Goal: Communication & Community: Participate in discussion

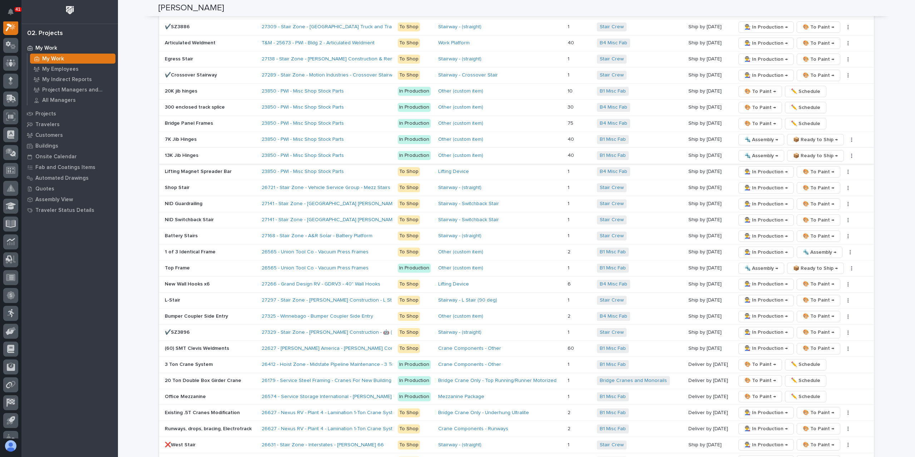
scroll to position [1107, 0]
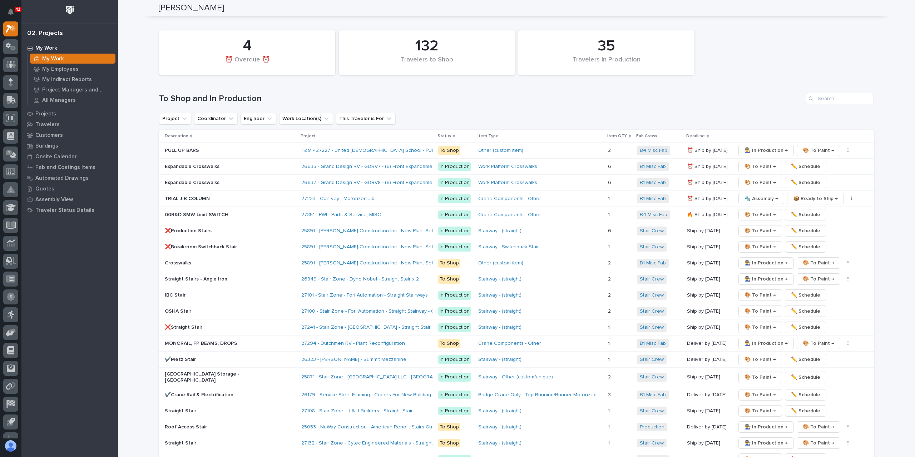
scroll to position [1180, 0]
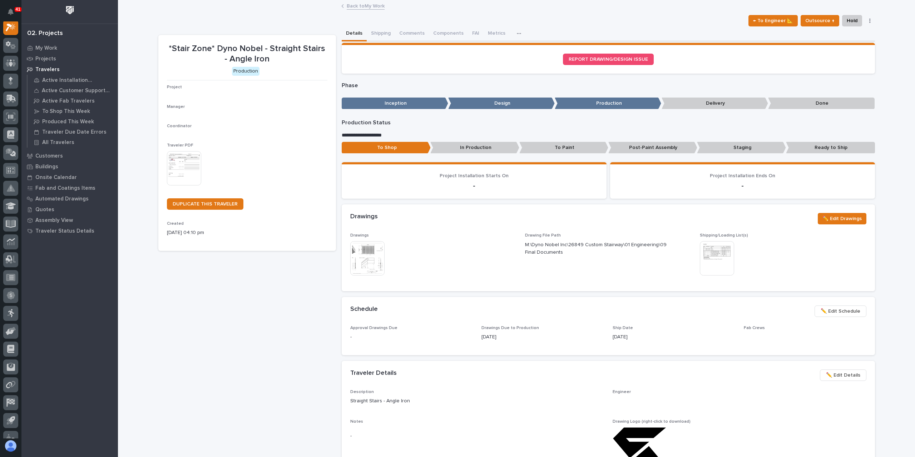
scroll to position [18, 0]
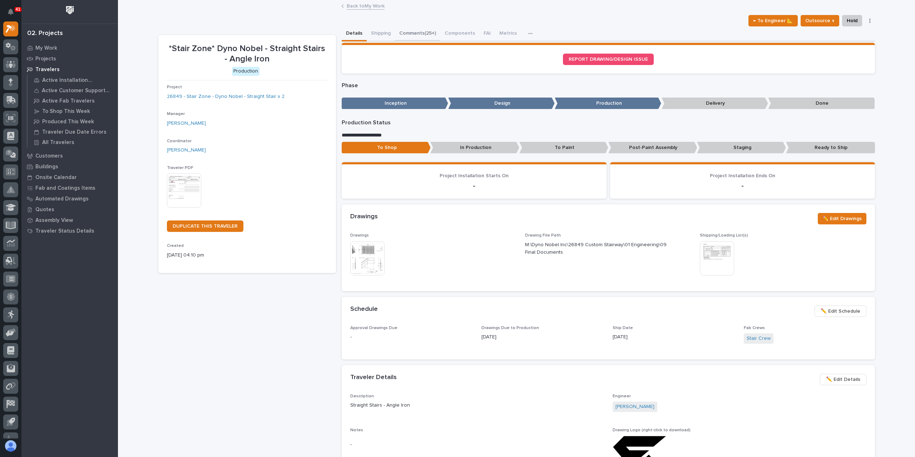
click at [415, 39] on button "Comments (25+)" at bounding box center [417, 33] width 45 height 15
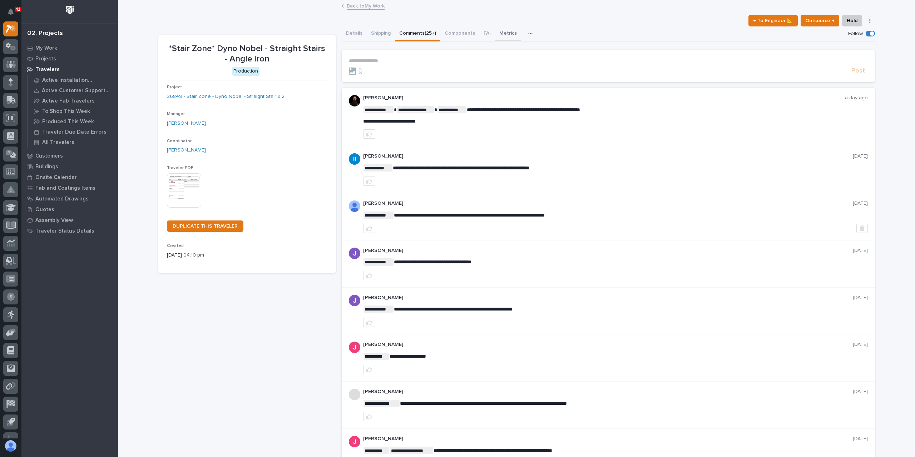
click at [495, 35] on button "Metrics" at bounding box center [508, 33] width 26 height 15
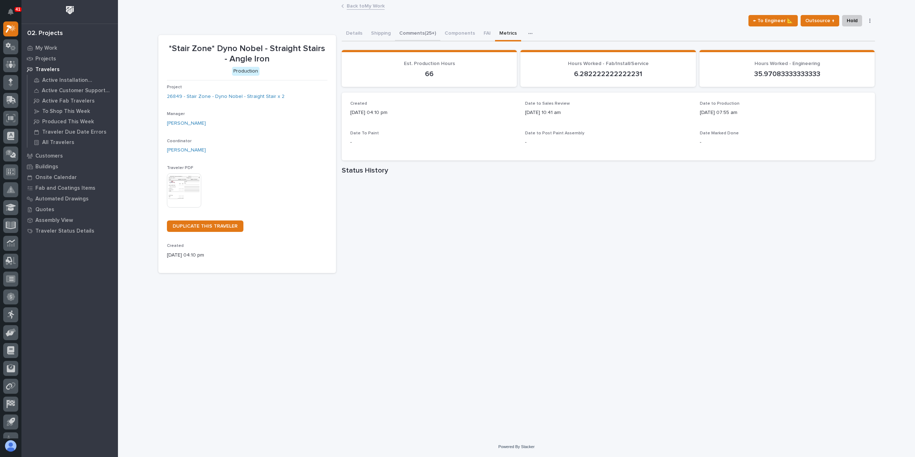
click at [404, 33] on button "Comments (25+)" at bounding box center [417, 33] width 45 height 15
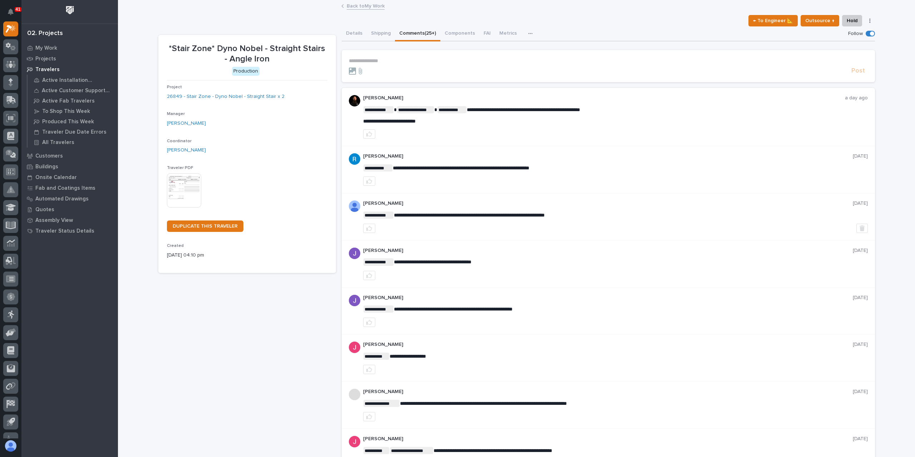
click at [354, 4] on link "Back to My Work" at bounding box center [366, 5] width 38 height 8
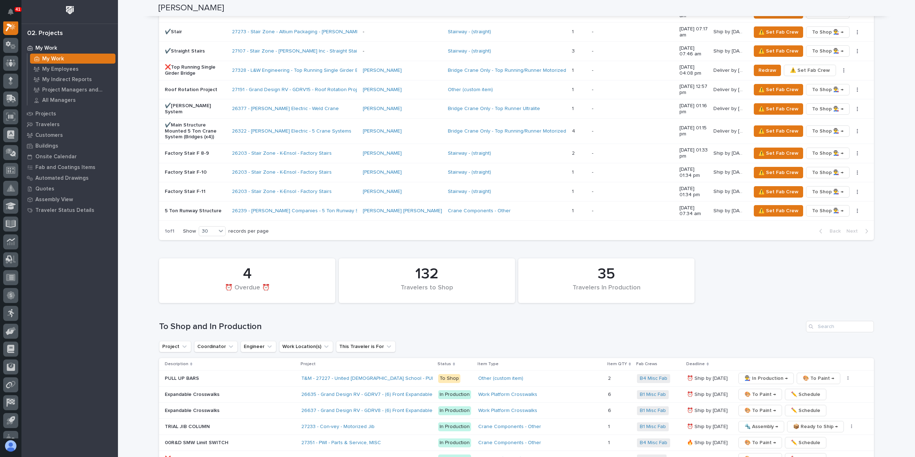
scroll to position [1037, 0]
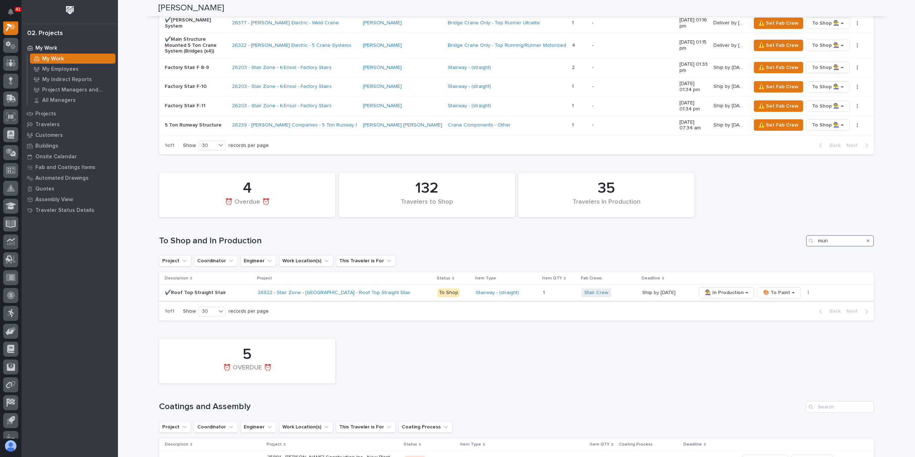
type input "mun"
click at [205, 290] on p "✔️Roof Top Straight Stair" at bounding box center [208, 293] width 87 height 6
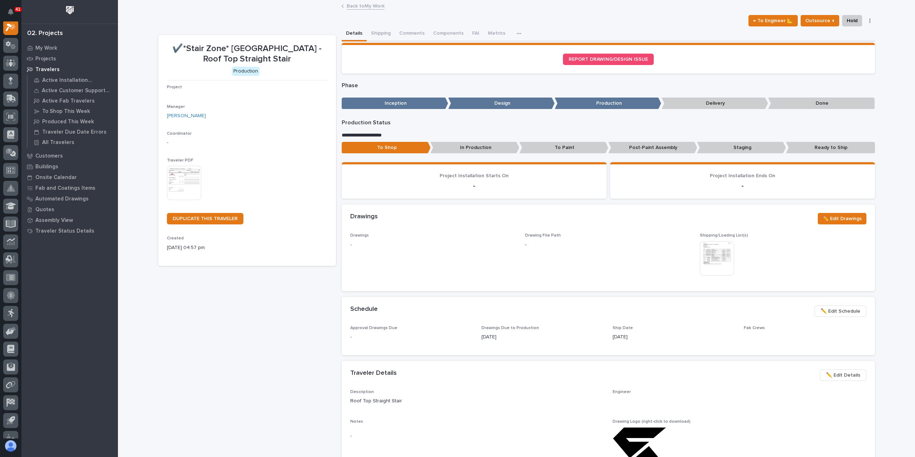
scroll to position [18, 0]
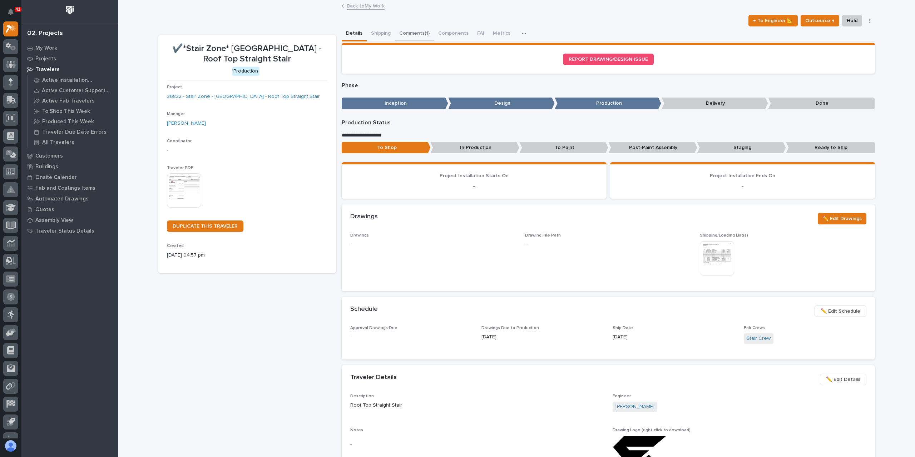
click at [408, 36] on button "Comments (1)" at bounding box center [414, 33] width 39 height 15
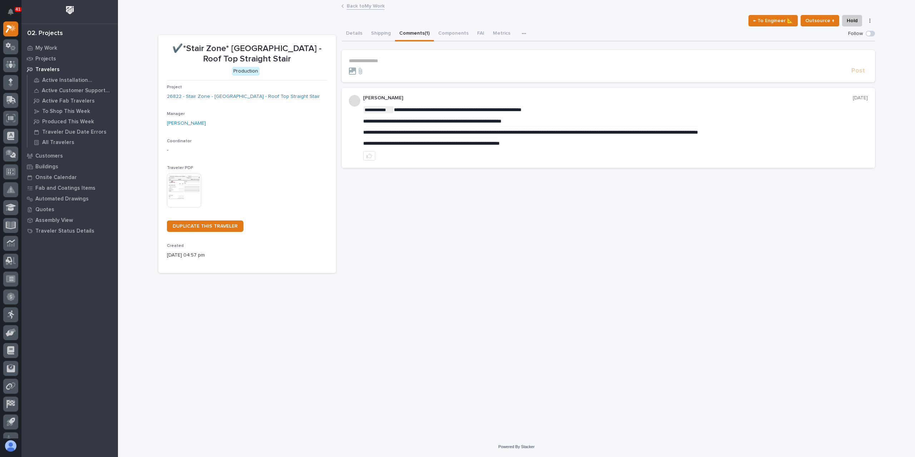
click at [350, 8] on link "Back to My Work" at bounding box center [366, 5] width 38 height 8
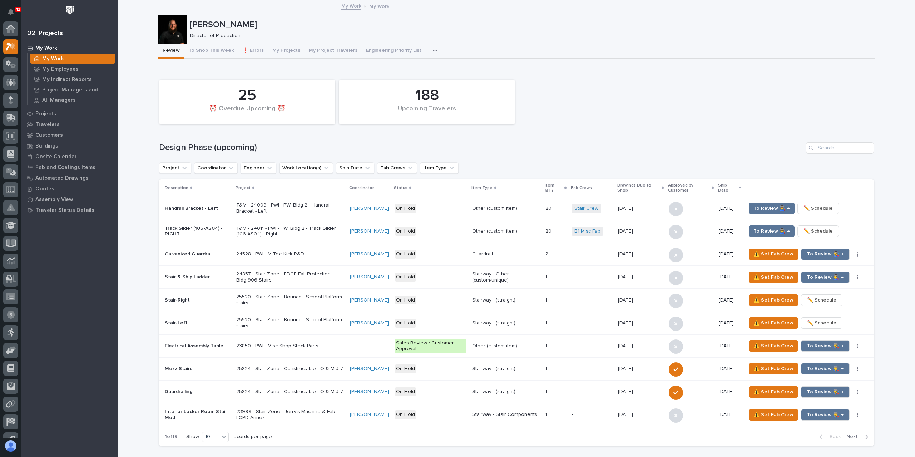
scroll to position [372, 0]
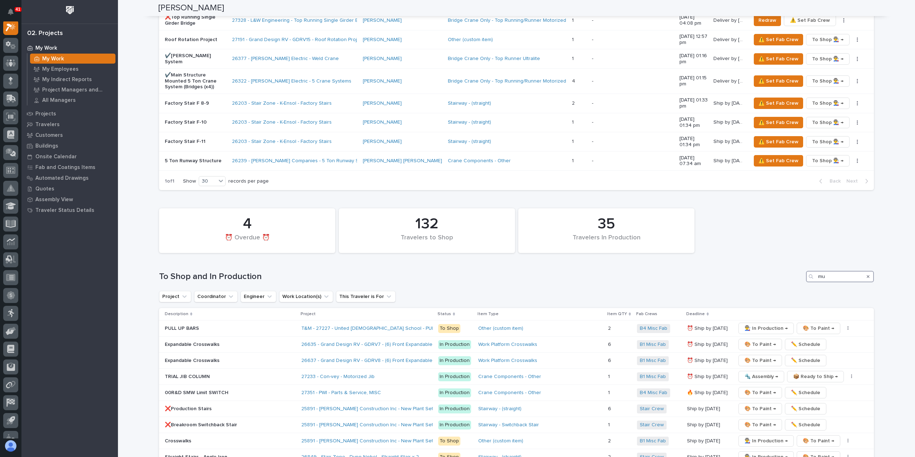
type input "mun"
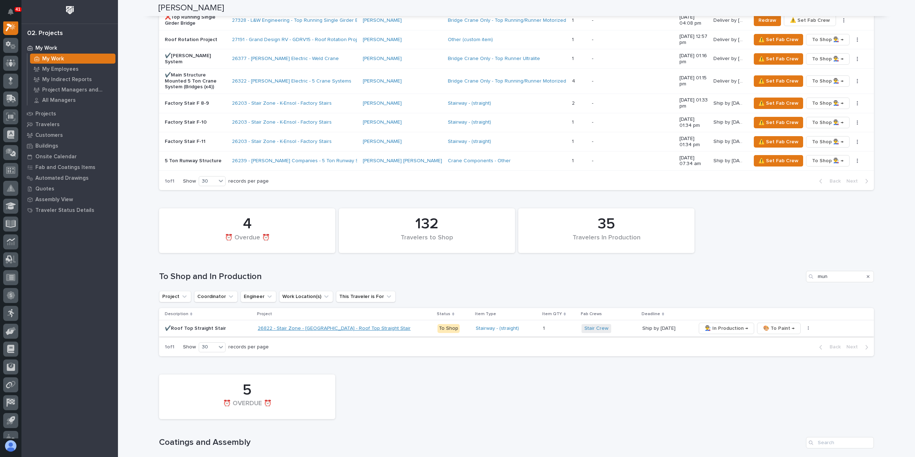
click at [308, 326] on link "26822 - Stair Zone - Munster Med Inn - Roof Top Straight Stair" at bounding box center [334, 329] width 153 height 6
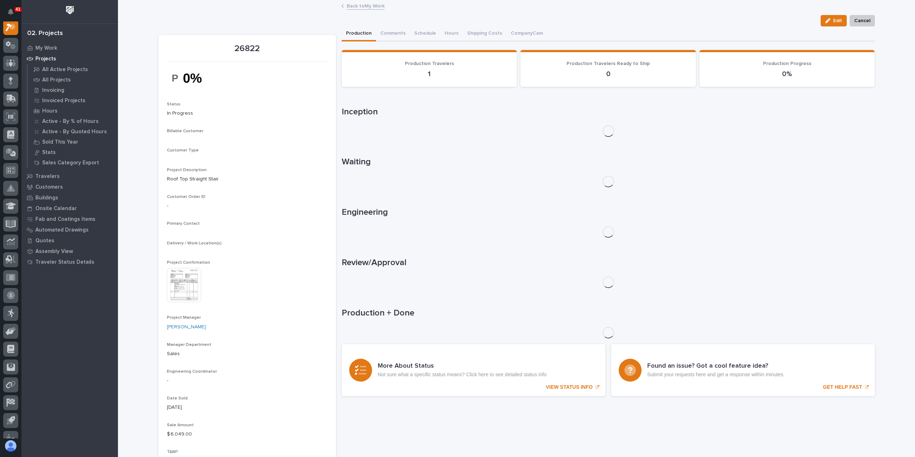
scroll to position [18, 0]
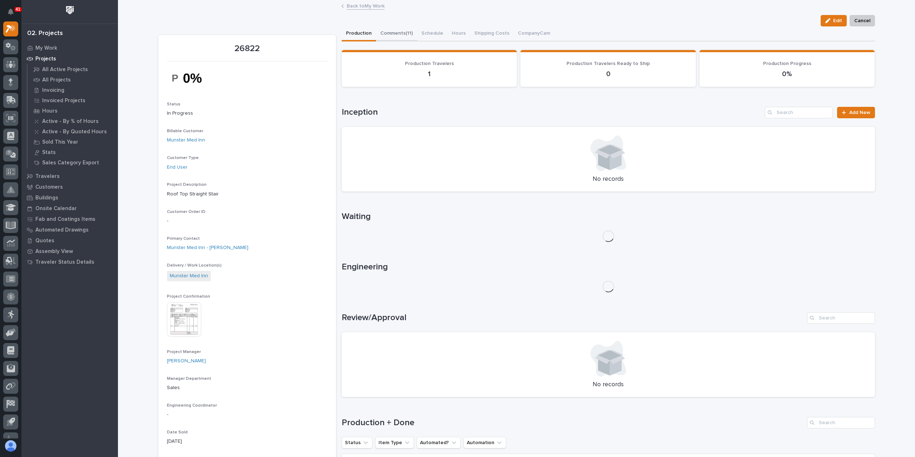
click at [403, 35] on button "Comments (11)" at bounding box center [396, 33] width 41 height 15
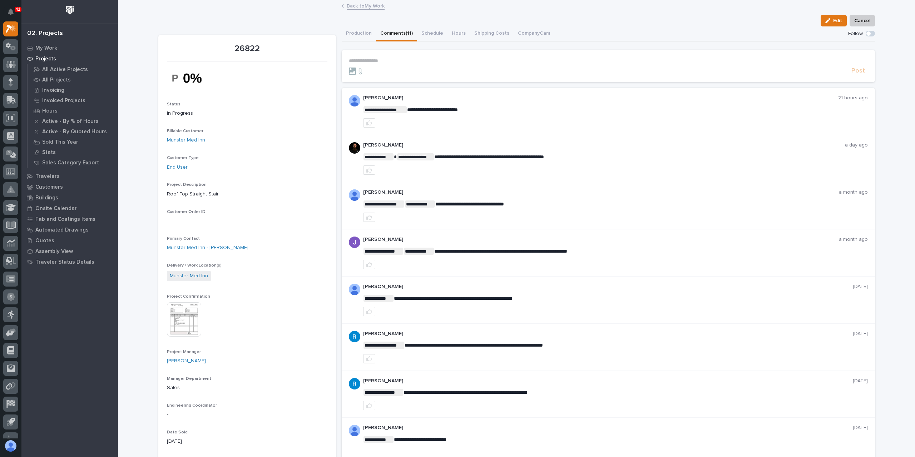
click at [366, 5] on link "Back to My Work" at bounding box center [366, 5] width 38 height 8
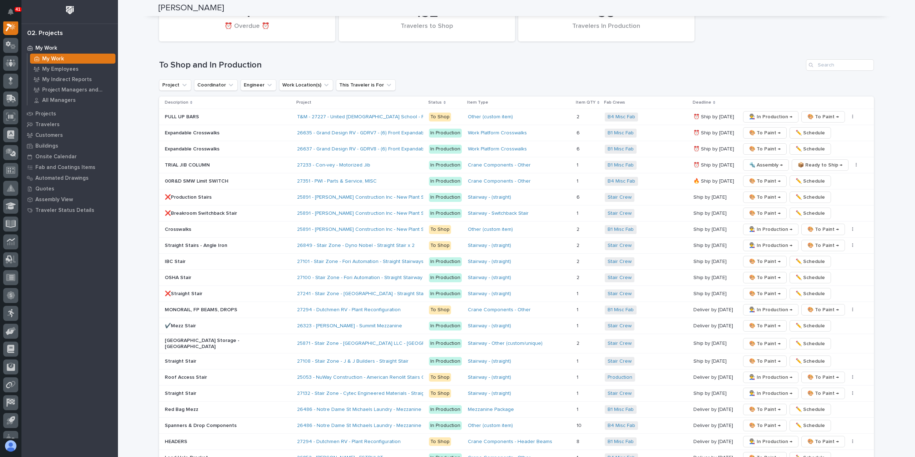
scroll to position [1216, 0]
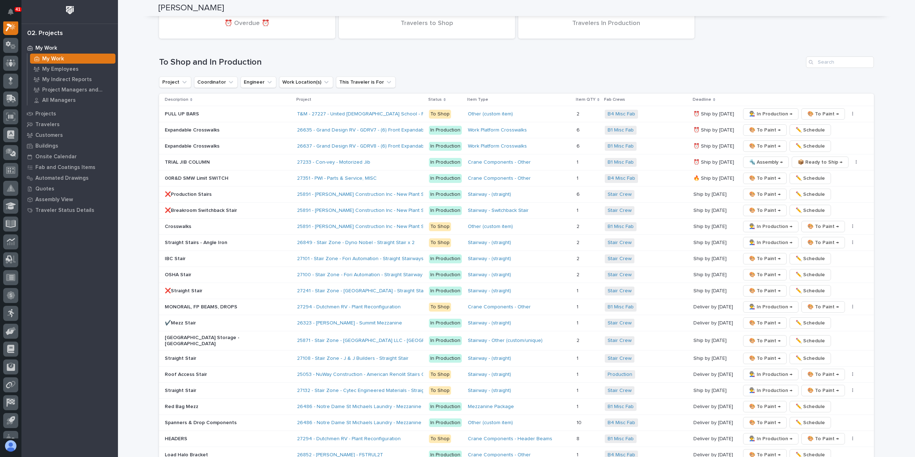
click at [203, 240] on p "Straight Stairs - Angle Iron" at bounding box center [227, 243] width 125 height 6
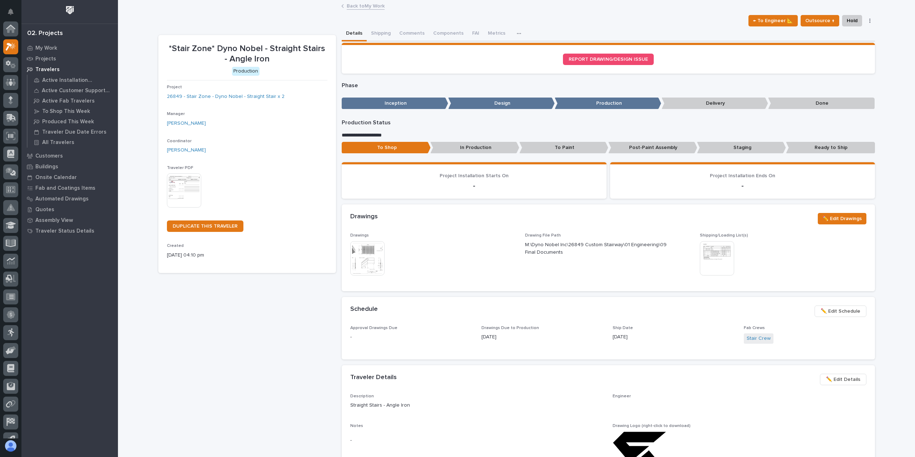
scroll to position [18, 0]
click at [205, 96] on link "26849 - Stair Zone - Dyno Nobel - Straight Stair x 2" at bounding box center [226, 97] width 118 height 8
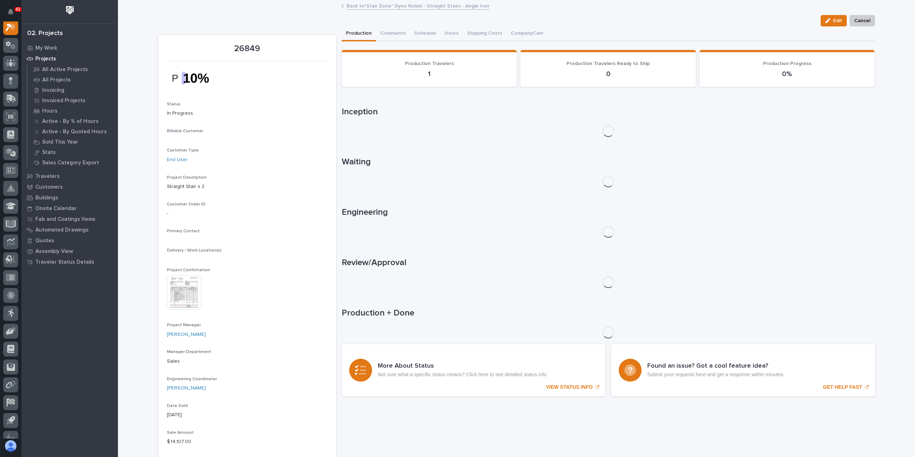
scroll to position [18, 0]
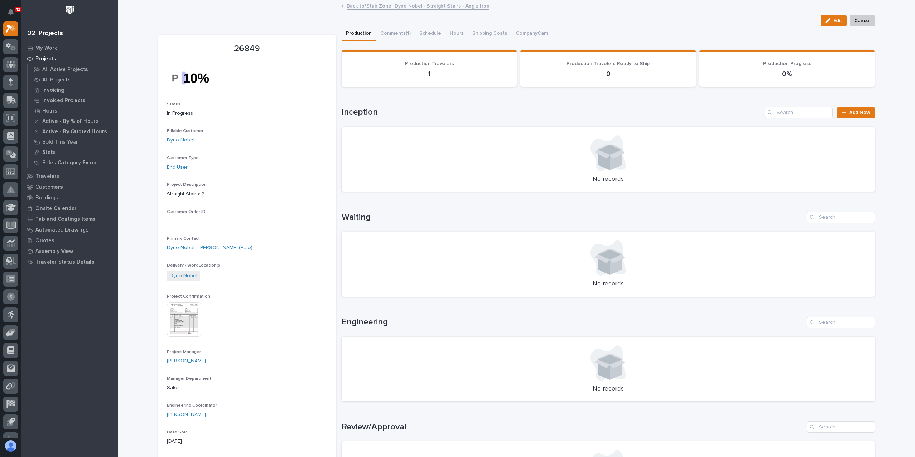
click at [185, 313] on img at bounding box center [184, 320] width 34 height 34
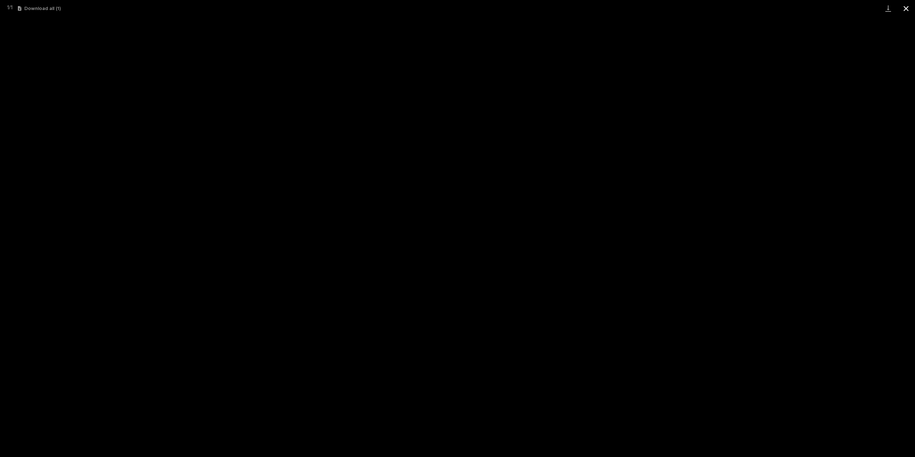
click at [902, 8] on button "Close gallery" at bounding box center [906, 8] width 18 height 17
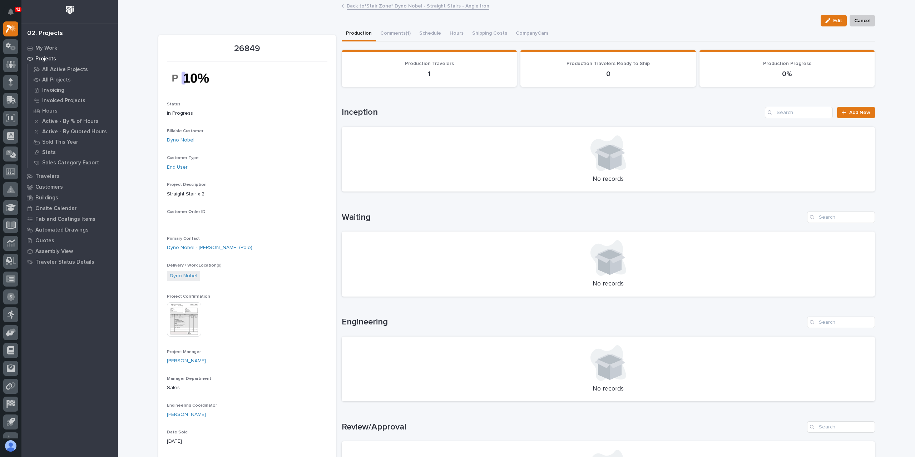
click at [438, 8] on link "Back to *Stair Zone* Dyno Nobel - Straight Stairs - Angle Iron" at bounding box center [418, 5] width 143 height 8
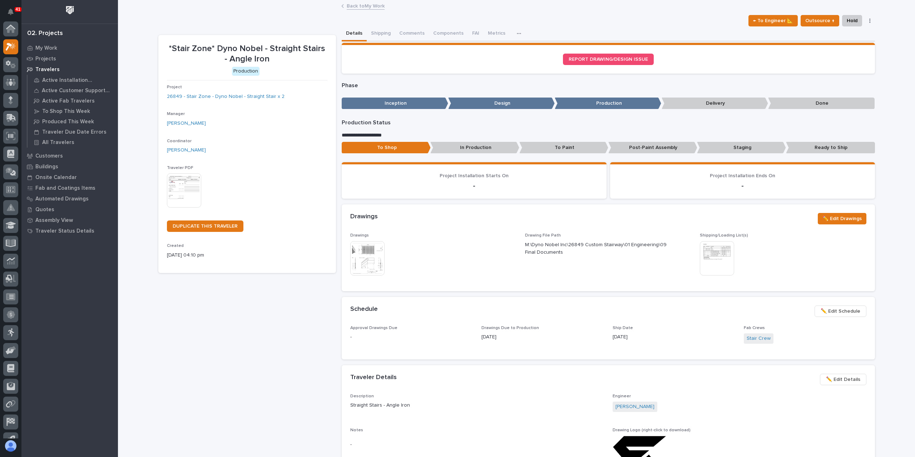
scroll to position [19, 0]
click at [512, 33] on button "Metrics" at bounding box center [508, 33] width 26 height 15
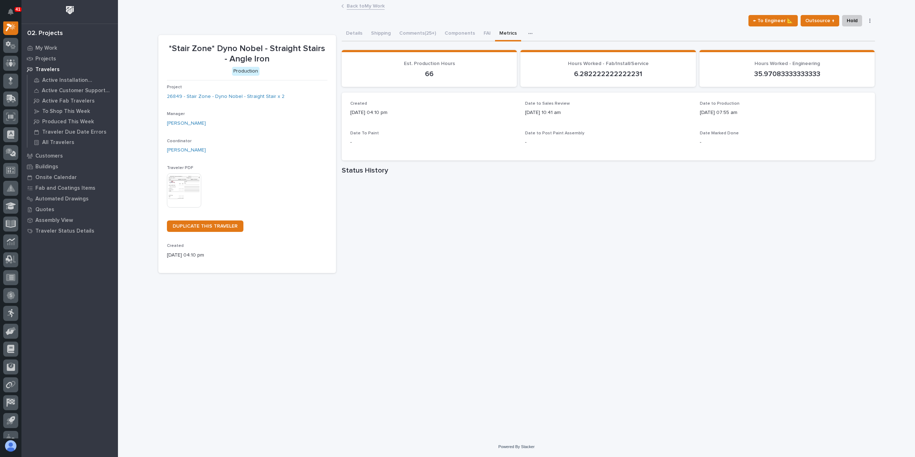
scroll to position [18, 0]
click at [11, 29] on icon at bounding box center [13, 28] width 6 height 7
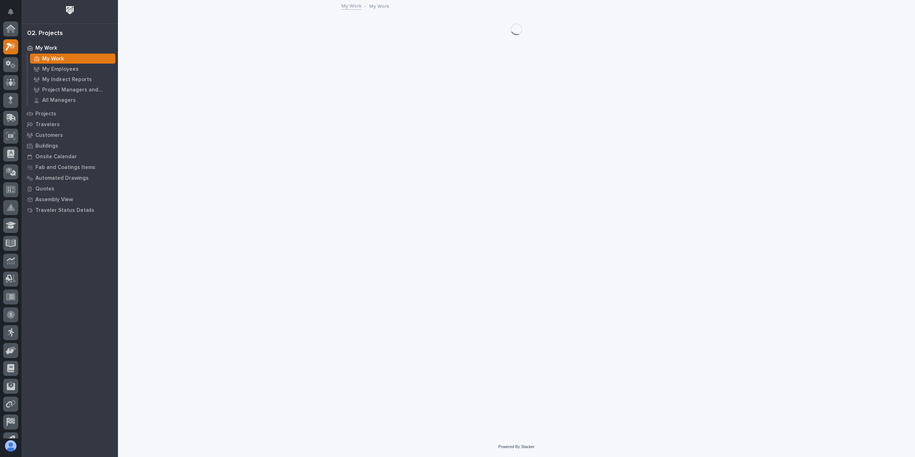
scroll to position [18, 0]
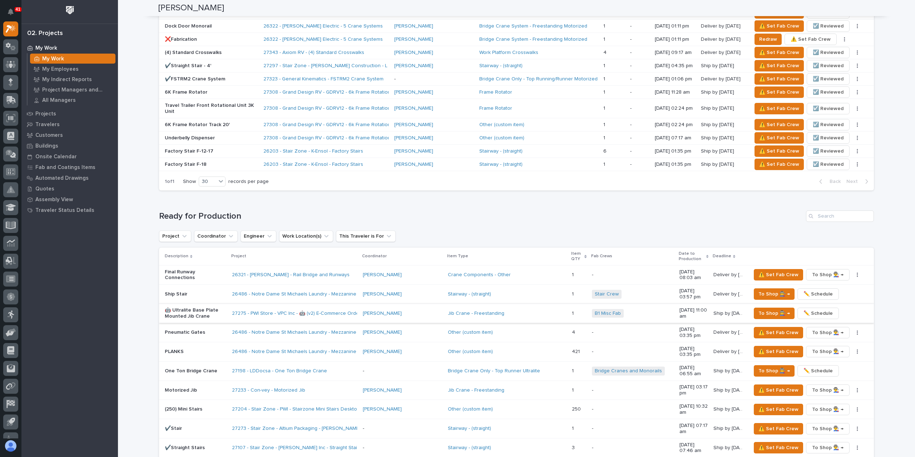
scroll to position [572, 0]
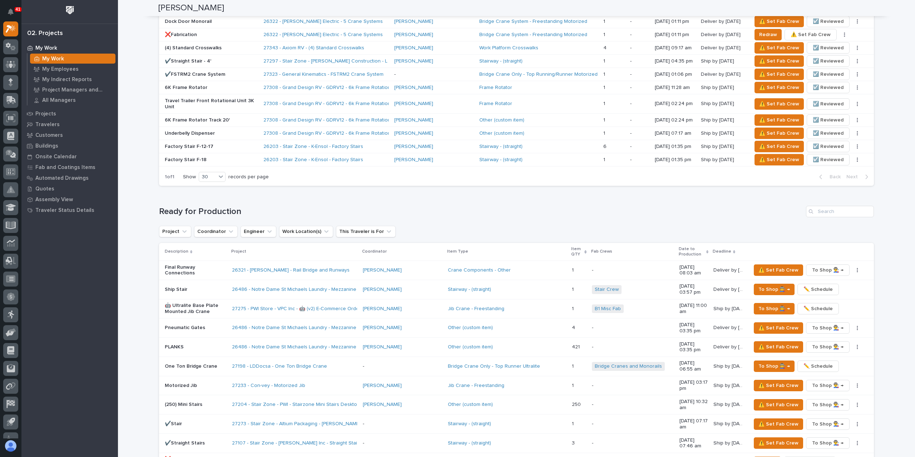
click at [774, 261] on td "⚠️ Set Fab Crew To Shop 👨‍🏭 → ✏️ Schedule" at bounding box center [811, 270] width 126 height 19
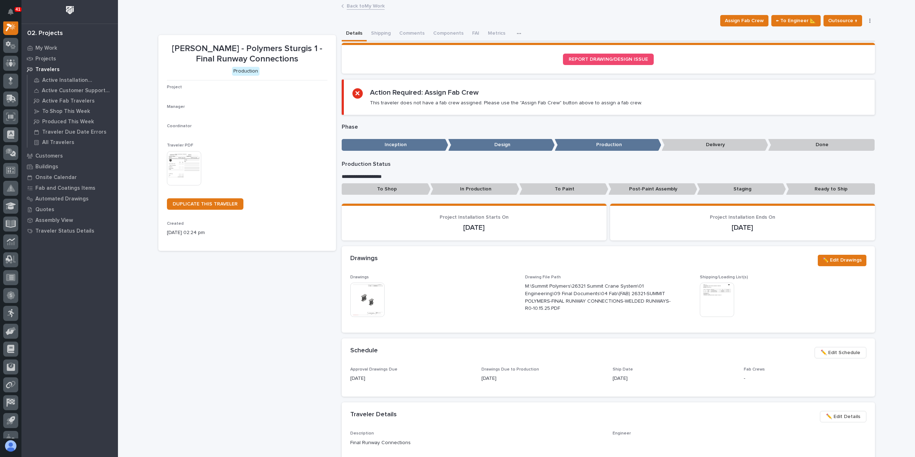
scroll to position [18, 0]
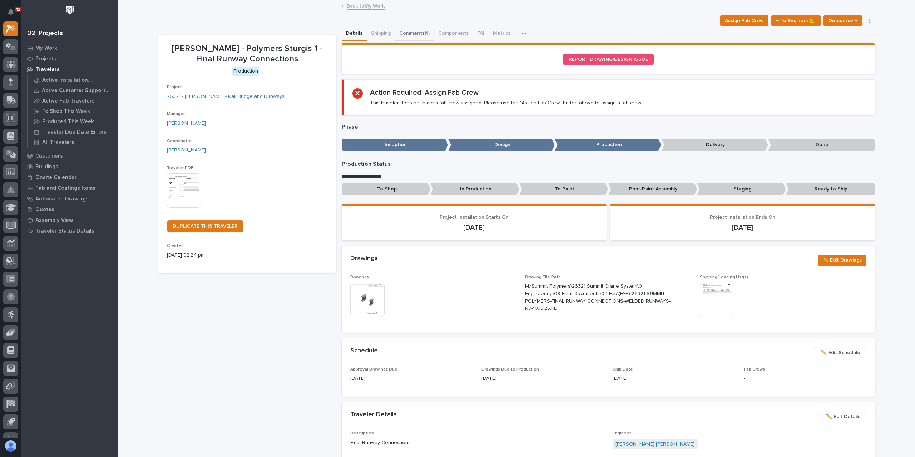
click at [408, 30] on button "Comments (1)" at bounding box center [414, 33] width 39 height 15
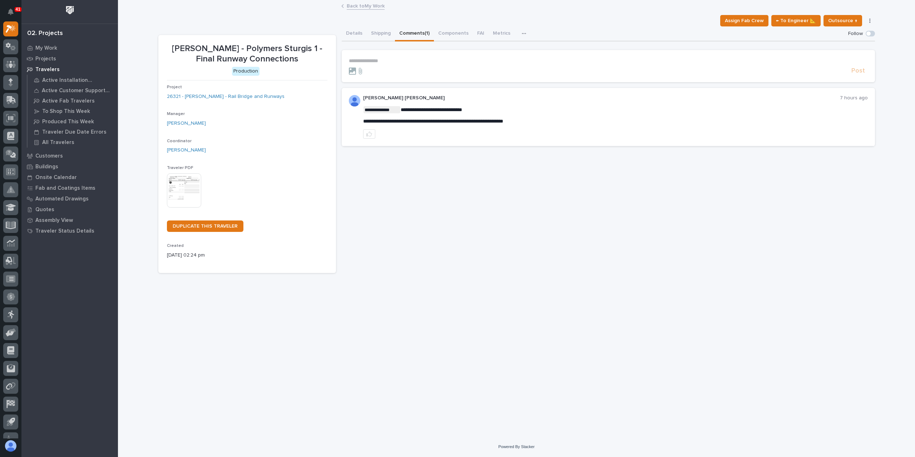
click at [373, 10] on div "Back to My Work" at bounding box center [517, 6] width 358 height 10
click at [373, 9] on link "Back to My Work" at bounding box center [366, 5] width 38 height 8
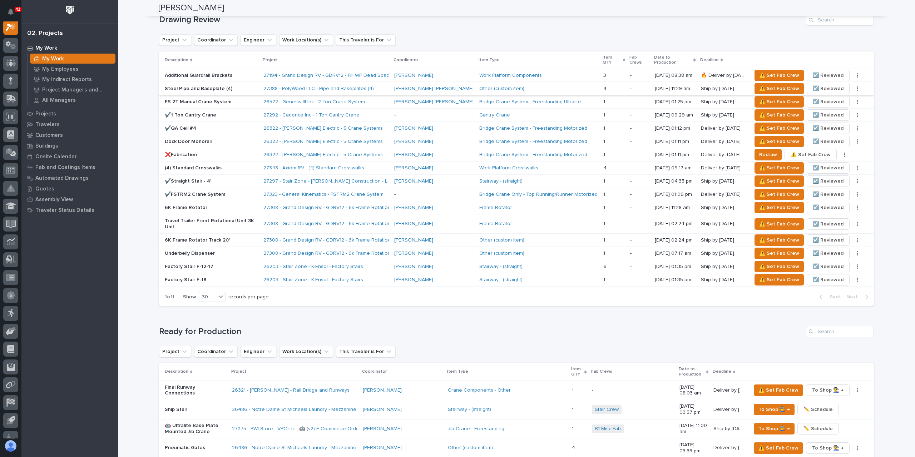
scroll to position [501, 0]
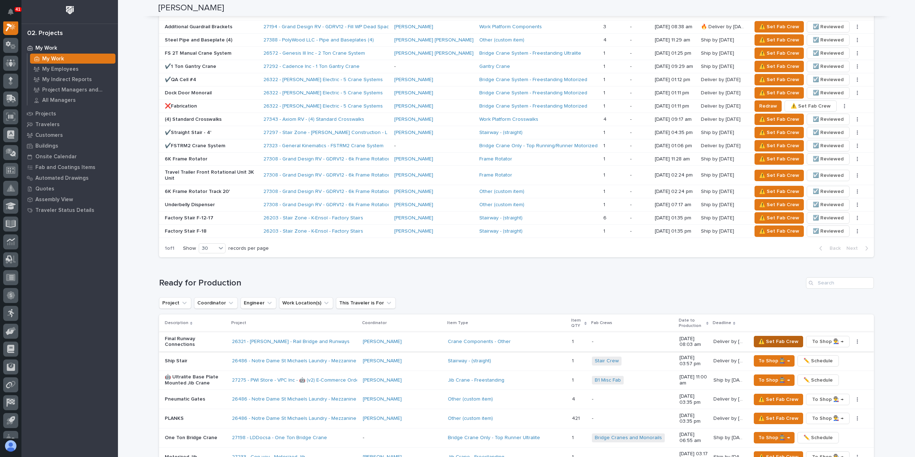
click at [770, 338] on span "⚠️ Set Fab Crew" at bounding box center [779, 342] width 40 height 9
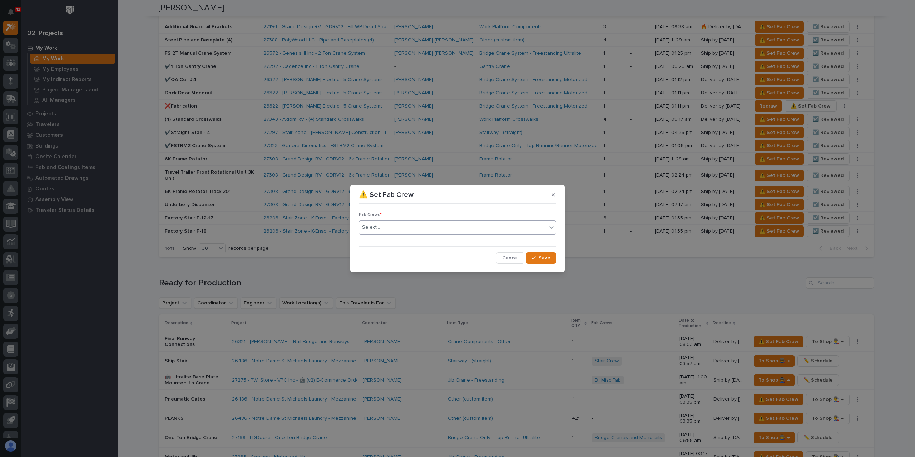
click at [417, 229] on div "Select..." at bounding box center [453, 228] width 188 height 12
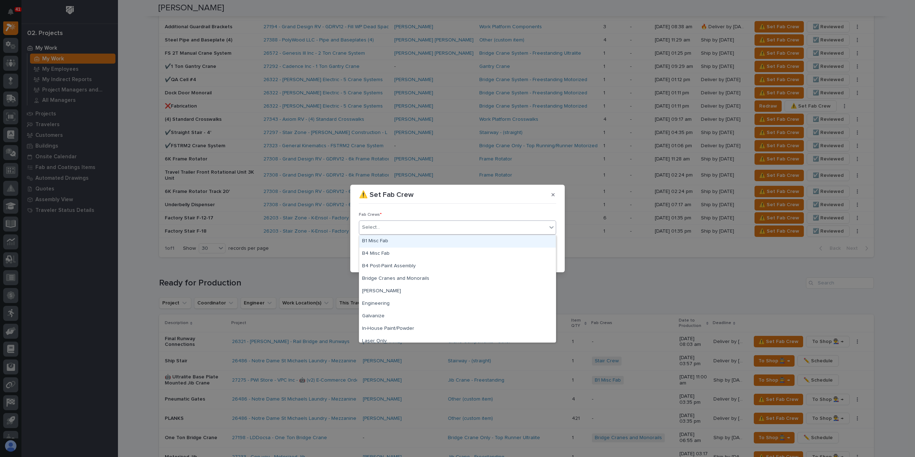
click at [403, 237] on div "B1 Misc Fab" at bounding box center [457, 241] width 197 height 13
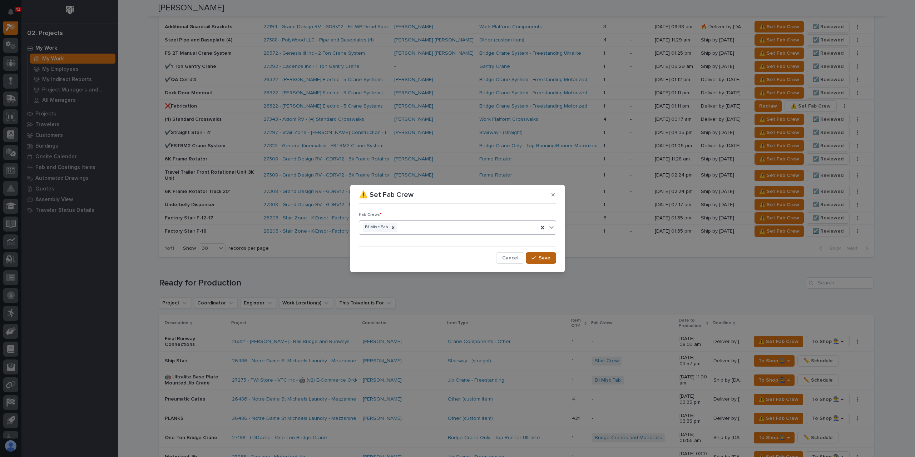
click at [554, 262] on button "Save" at bounding box center [541, 257] width 30 height 11
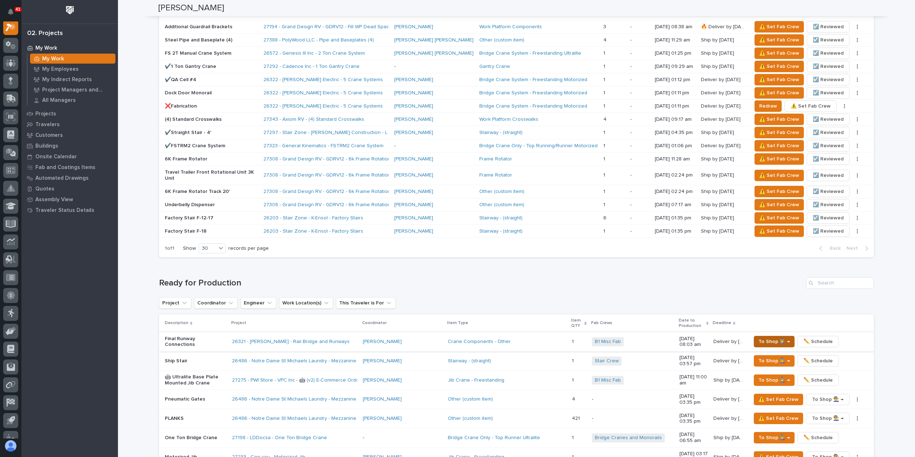
click at [776, 338] on span "To Shop 👨‍🏭 →" at bounding box center [774, 342] width 31 height 9
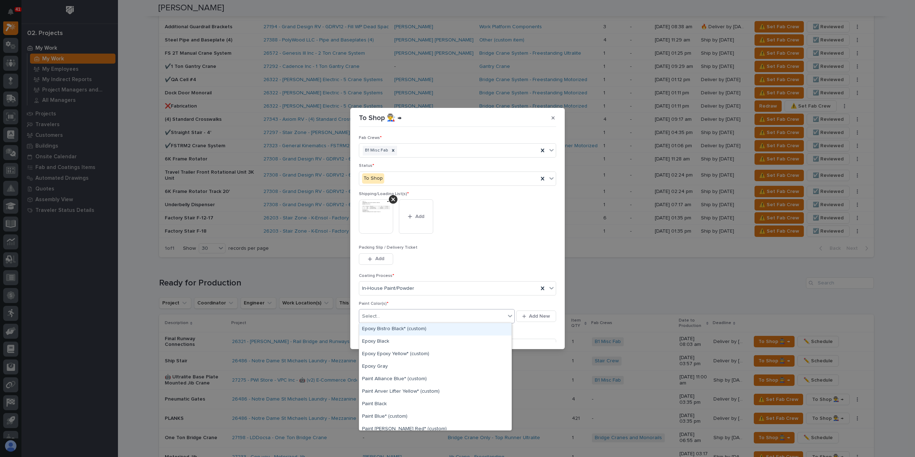
click at [400, 320] on div "Select..." at bounding box center [432, 317] width 146 height 12
click at [395, 394] on div "Prime Gray" at bounding box center [435, 390] width 152 height 13
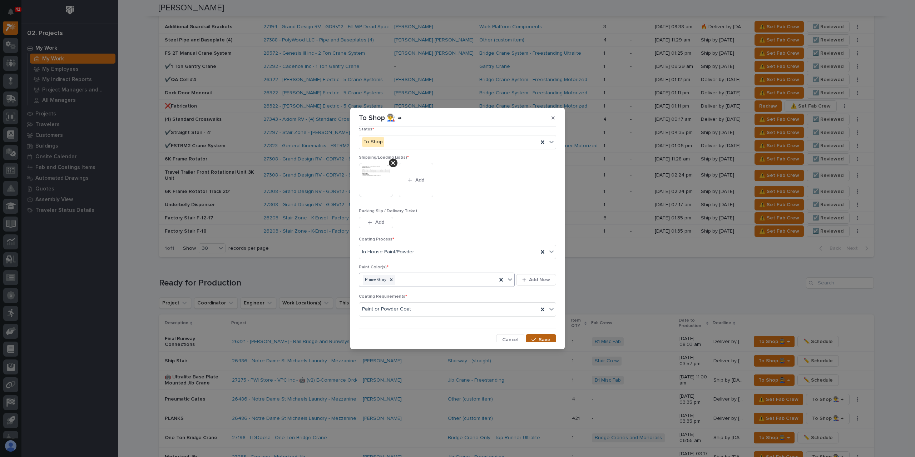
scroll to position [38, 0]
click at [532, 336] on icon "button" at bounding box center [534, 337] width 4 height 3
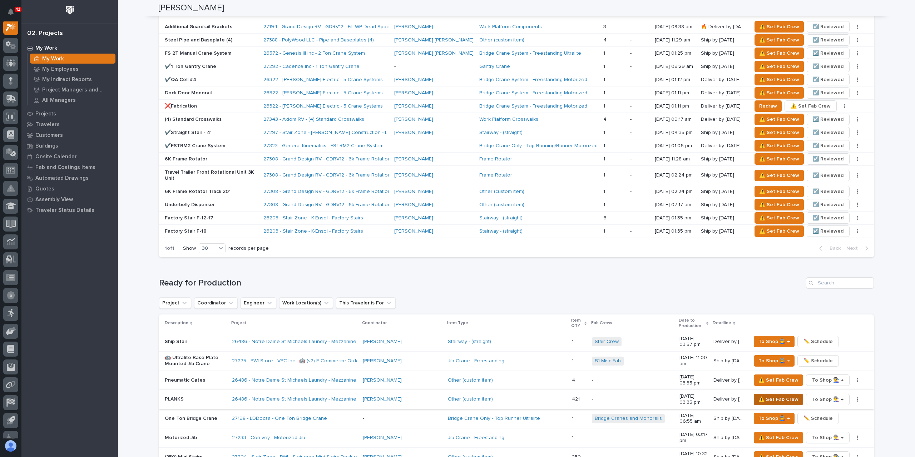
click at [768, 395] on span "⚠️ Set Fab Crew" at bounding box center [779, 399] width 40 height 9
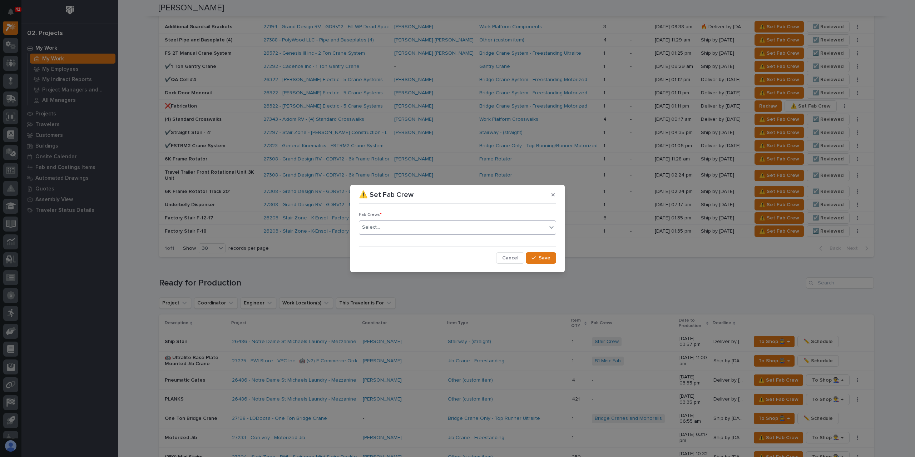
click at [399, 230] on div "Select..." at bounding box center [453, 228] width 188 height 12
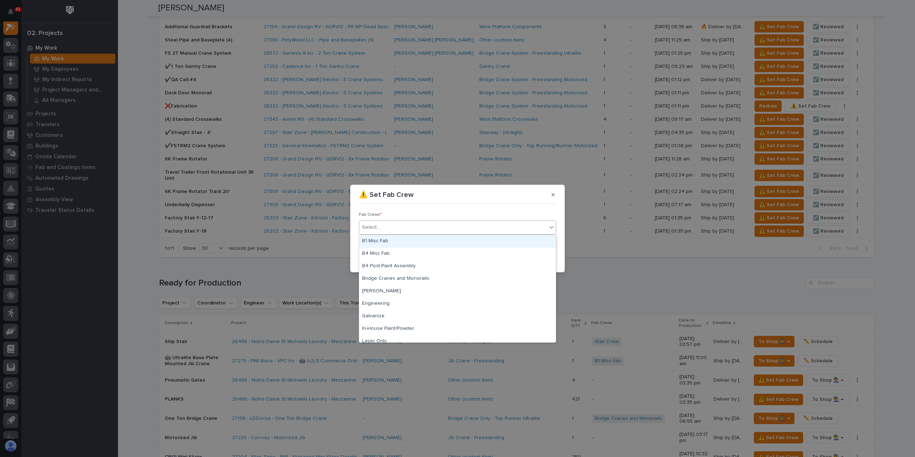
click at [390, 245] on div "B1 Misc Fab" at bounding box center [457, 241] width 197 height 13
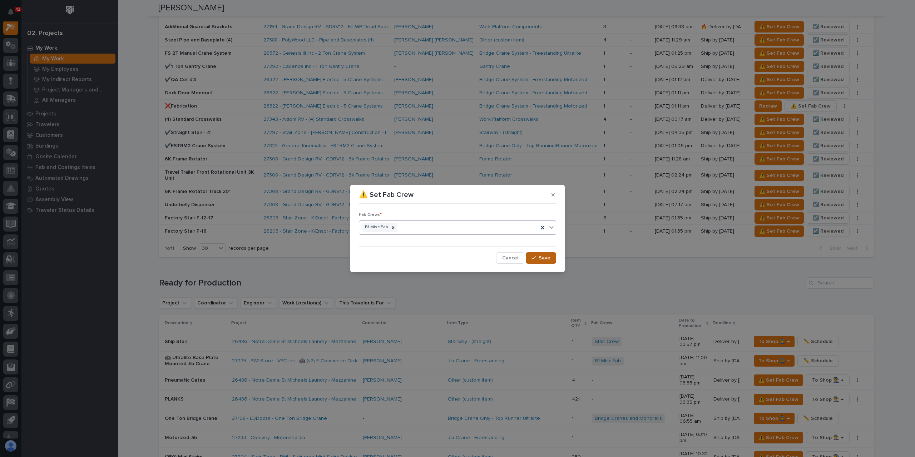
click at [535, 256] on icon "button" at bounding box center [534, 258] width 4 height 5
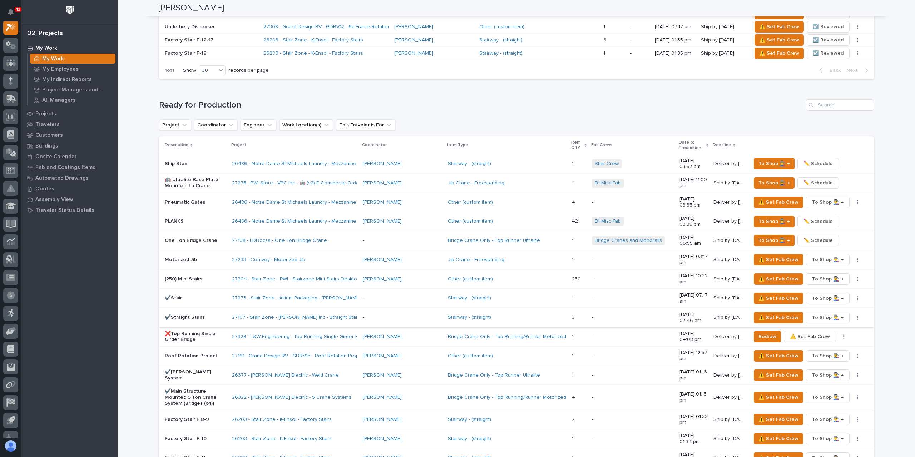
scroll to position [679, 0]
click at [178, 218] on p "PLANKS" at bounding box center [196, 221] width 62 height 6
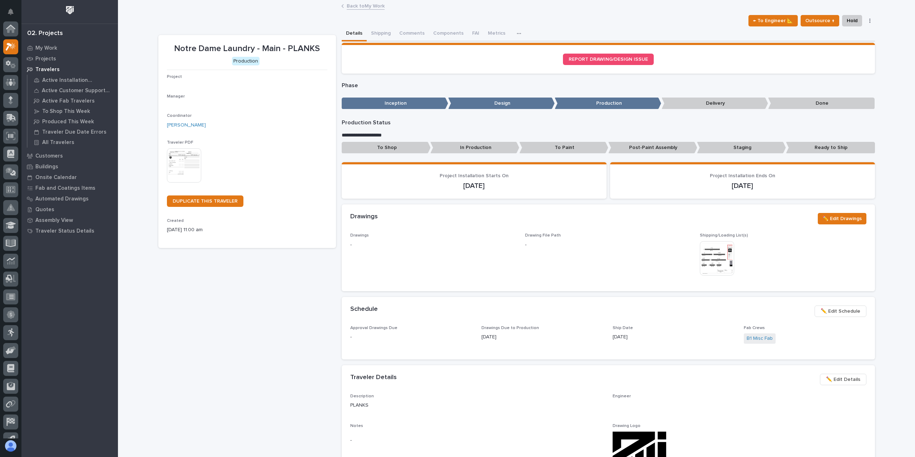
scroll to position [18, 0]
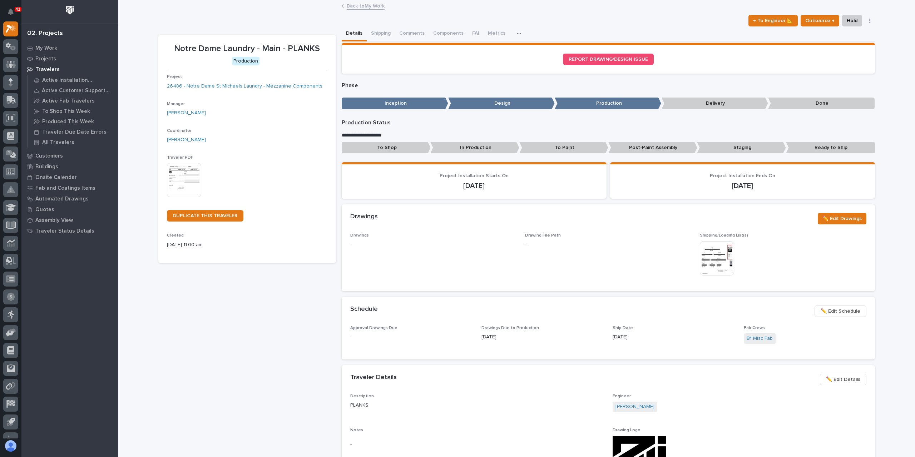
click at [842, 311] on span "✏️ Edit Schedule" at bounding box center [841, 311] width 40 height 9
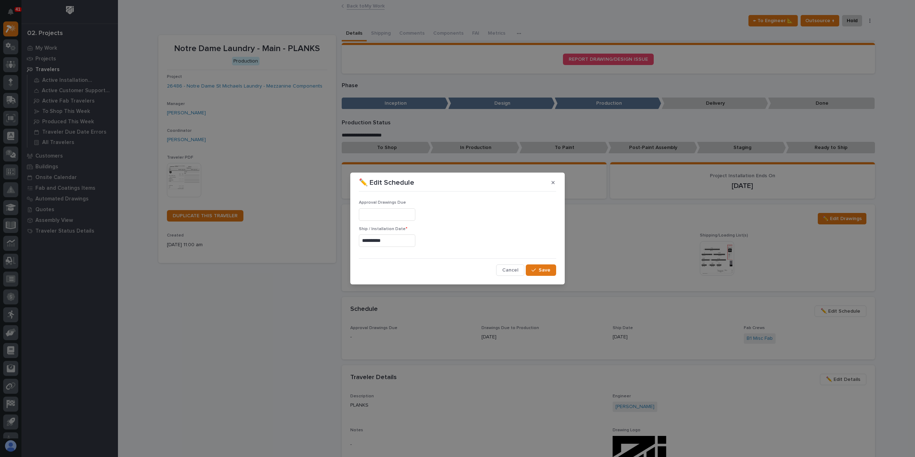
click at [628, 256] on div "**********" at bounding box center [457, 228] width 915 height 457
click at [508, 268] on span "Cancel" at bounding box center [510, 270] width 16 height 6
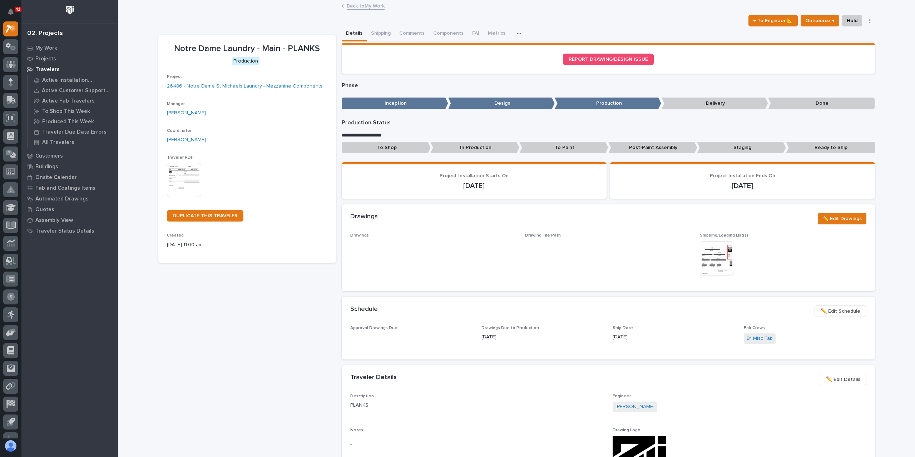
click at [390, 146] on p "To Shop" at bounding box center [386, 148] width 89 height 12
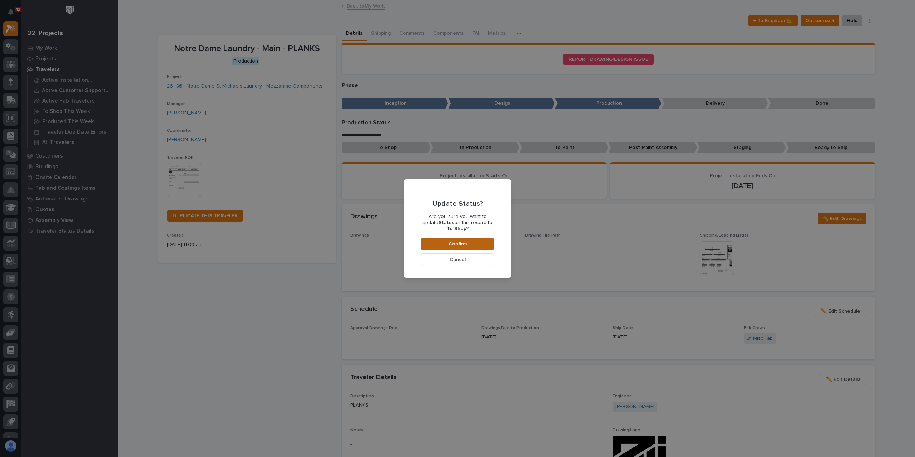
click at [457, 238] on button "Confirm" at bounding box center [457, 244] width 73 height 13
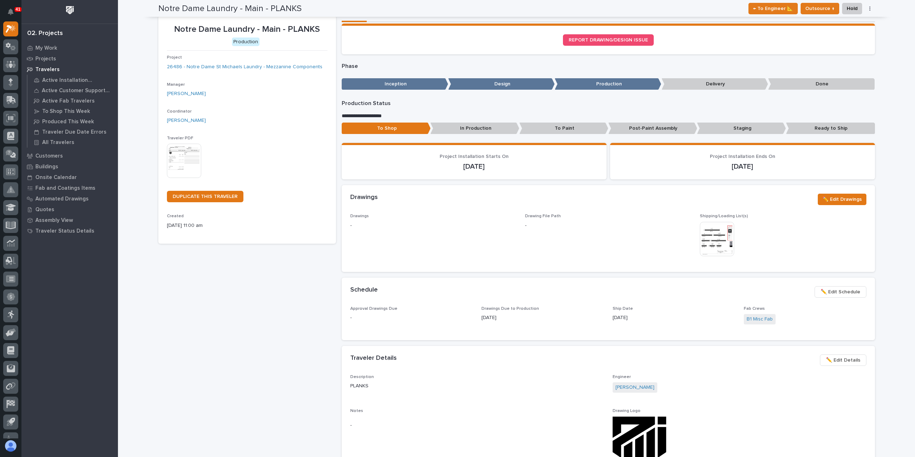
scroll to position [0, 0]
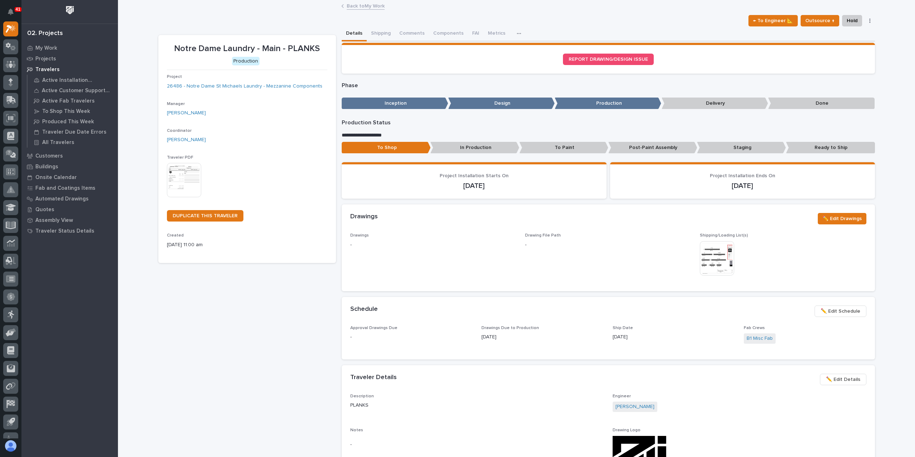
click at [365, 9] on link "Back to My Work" at bounding box center [366, 5] width 38 height 8
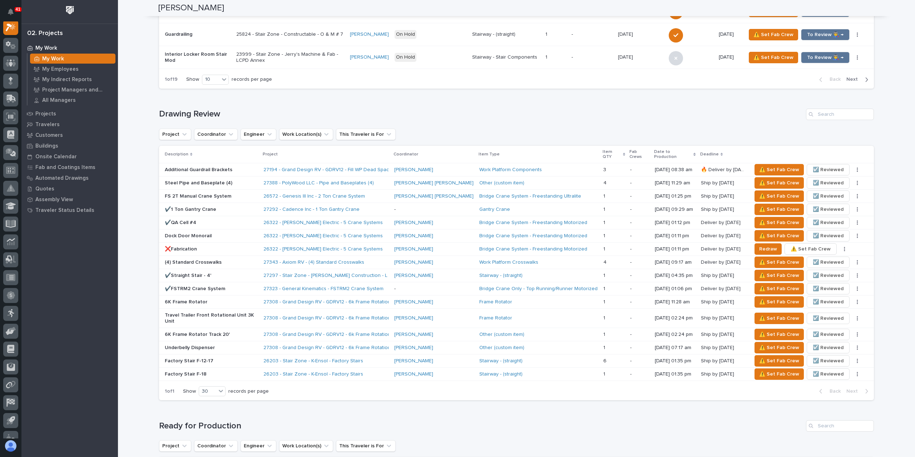
scroll to position [572, 0]
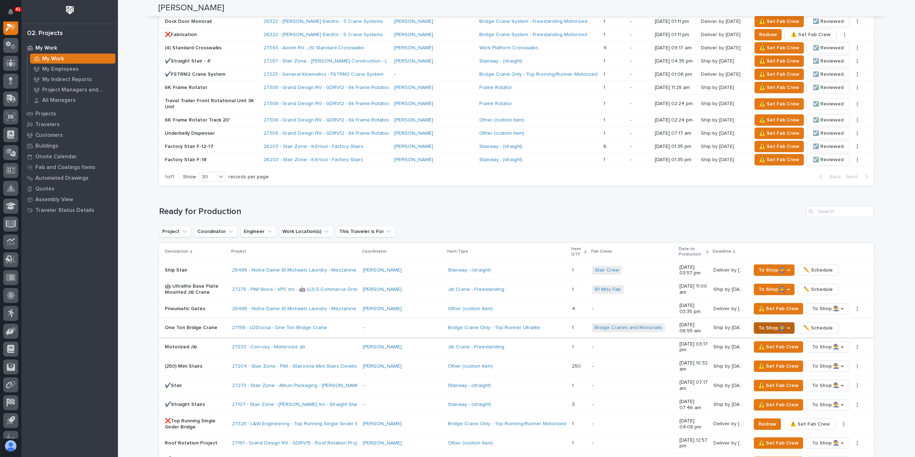
click at [771, 324] on span "To Shop 👨‍🏭 →" at bounding box center [774, 328] width 31 height 9
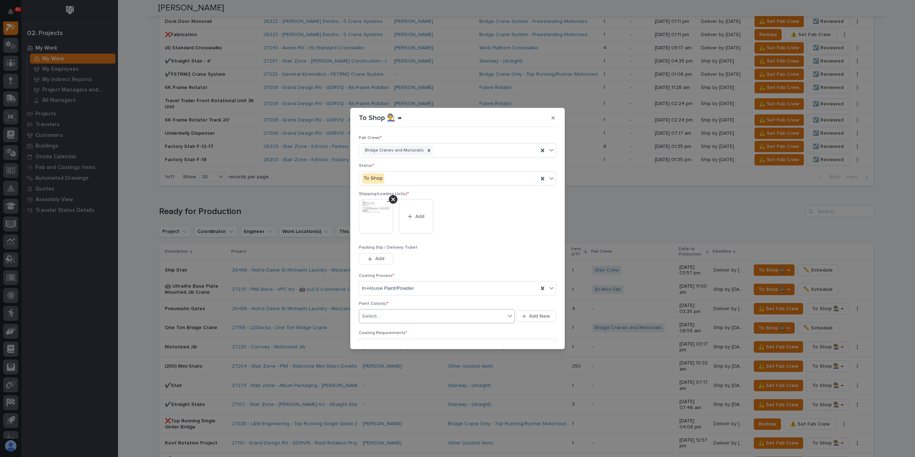
click at [391, 309] on div "Select..." at bounding box center [437, 316] width 156 height 14
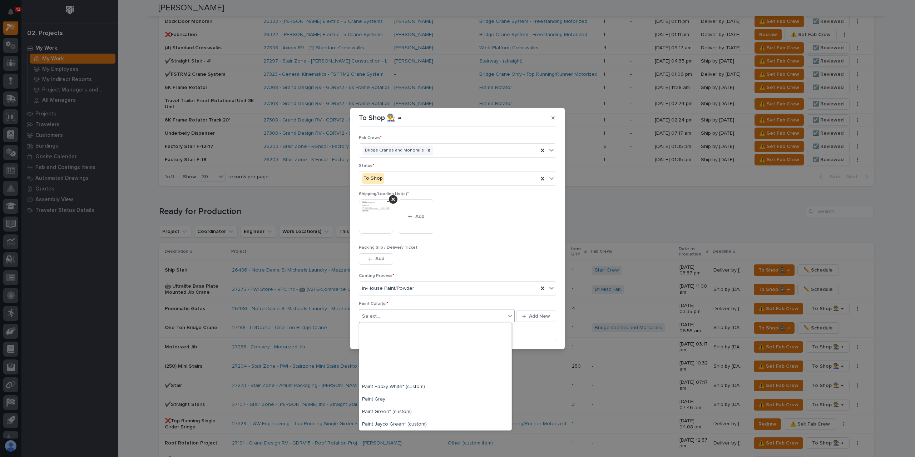
scroll to position [179, 0]
click at [390, 401] on div "Paint Yellow" at bounding box center [435, 401] width 152 height 13
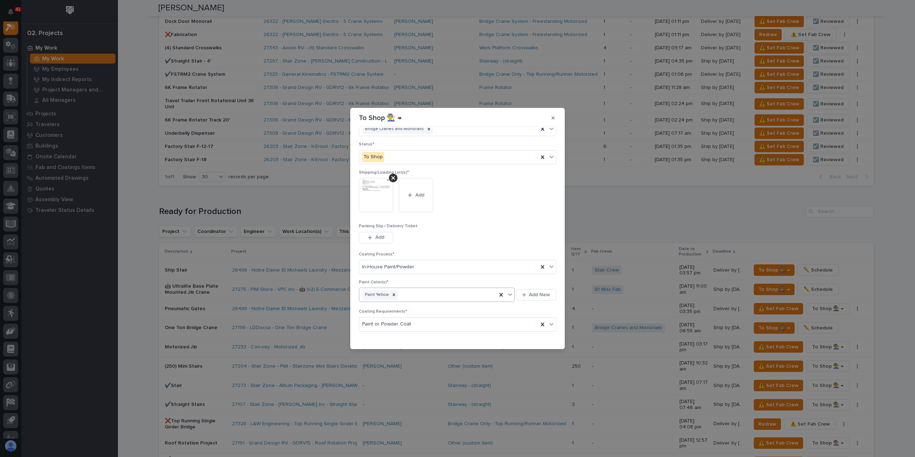
scroll to position [38, 0]
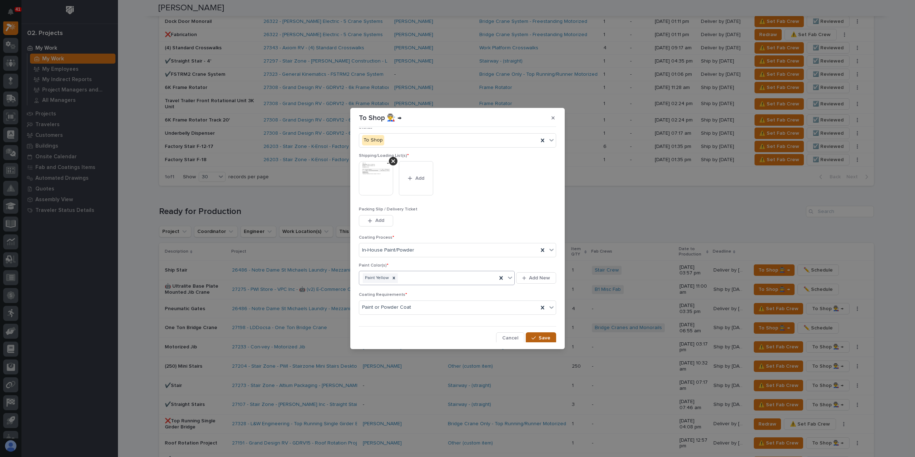
click at [534, 336] on div "button" at bounding box center [535, 338] width 7 height 5
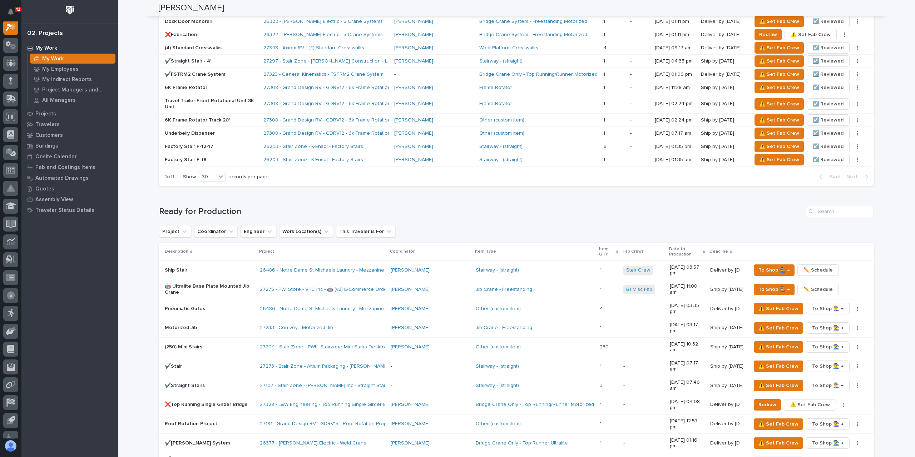
click at [198, 284] on p "🤖 Ultralite Base Plate Mounted Jib Crane" at bounding box center [209, 290] width 89 height 12
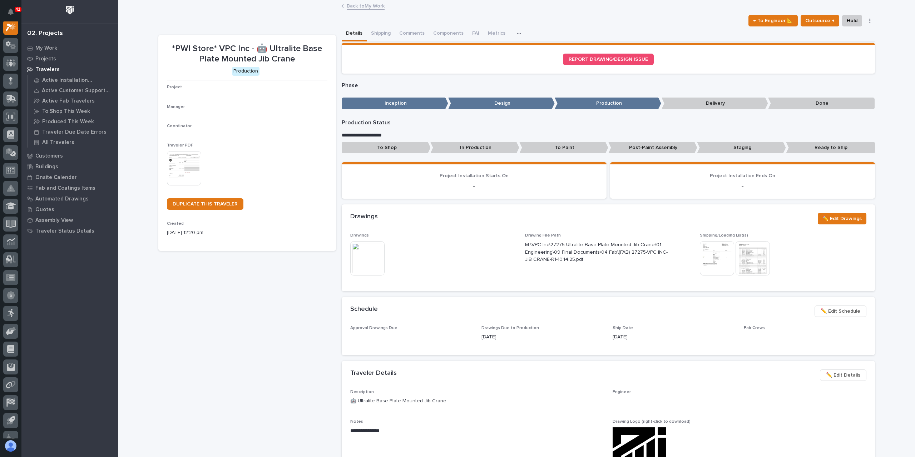
scroll to position [18, 0]
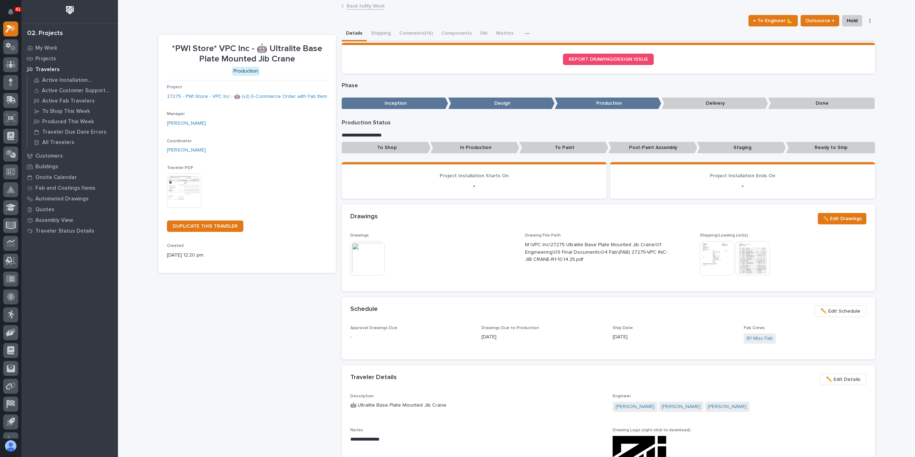
click at [414, 42] on div "**********" at bounding box center [608, 377] width 533 height 673
click at [414, 40] on button "Comments (14)" at bounding box center [416, 33] width 42 height 15
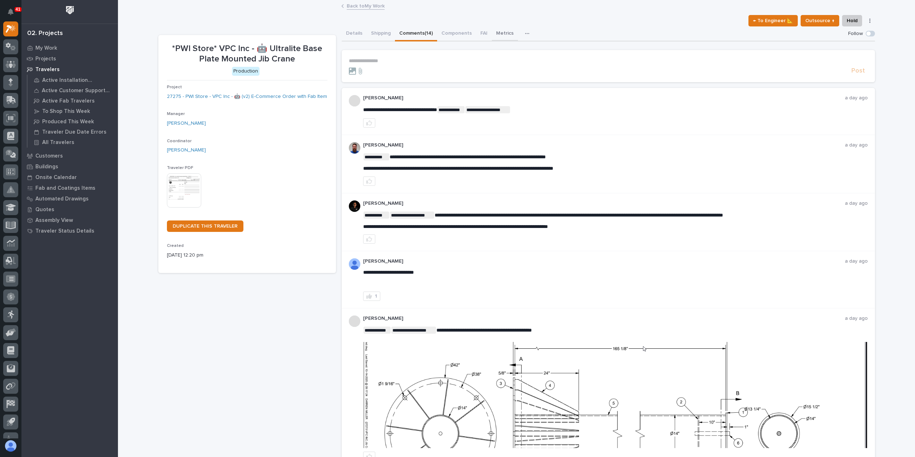
click at [501, 29] on button "Metrics" at bounding box center [505, 33] width 26 height 15
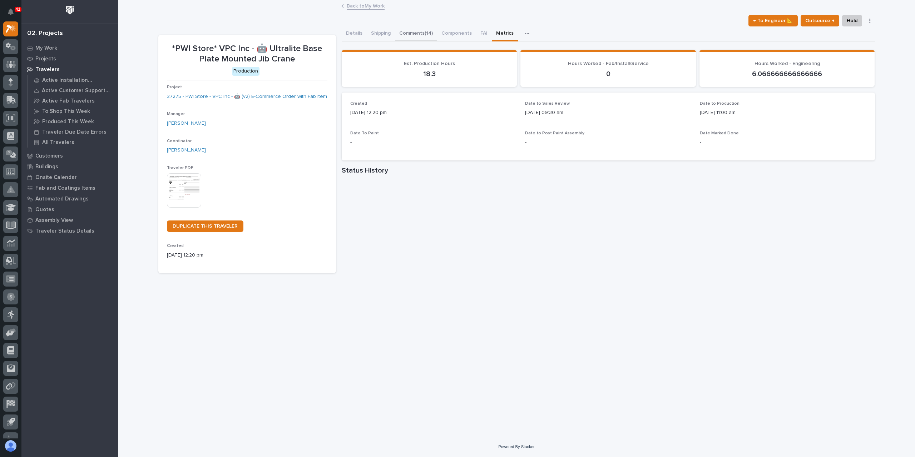
click at [403, 33] on button "Comments (14)" at bounding box center [416, 33] width 42 height 15
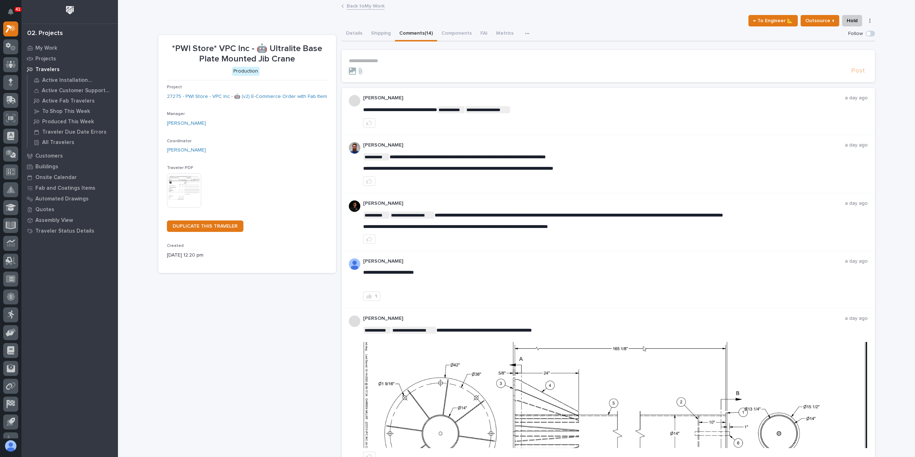
click at [356, 8] on link "Back to My Work" at bounding box center [366, 5] width 38 height 8
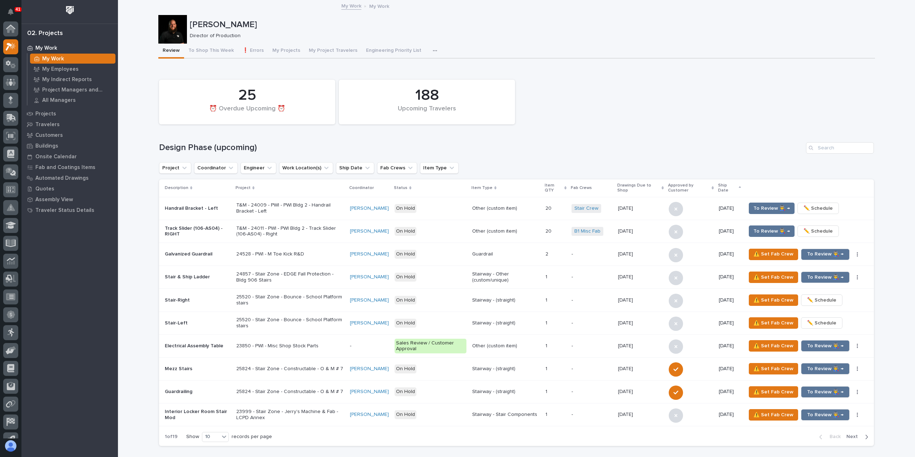
scroll to position [19, 0]
click at [13, 88] on div at bounding box center [10, 81] width 15 height 15
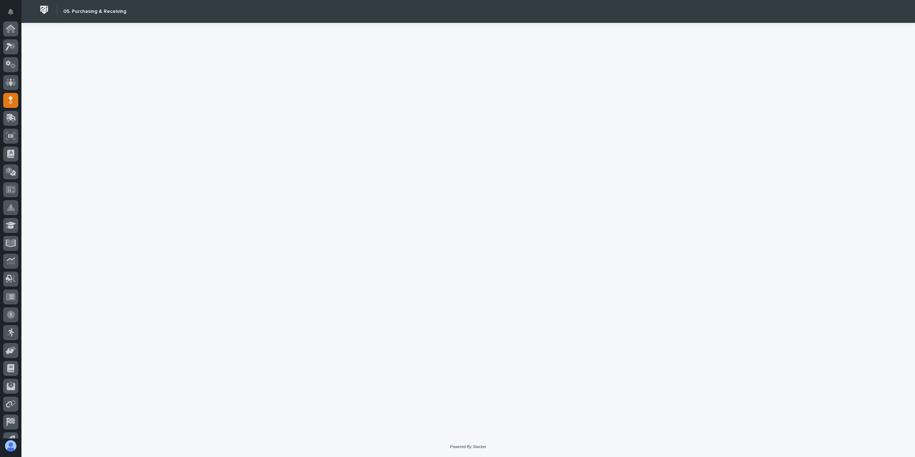
scroll to position [47, 0]
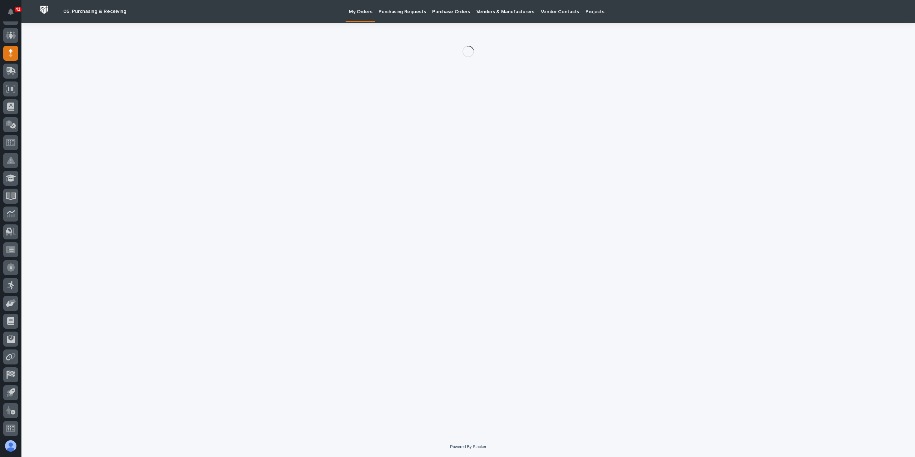
click at [410, 19] on link "Purchasing Requests" at bounding box center [402, 11] width 54 height 22
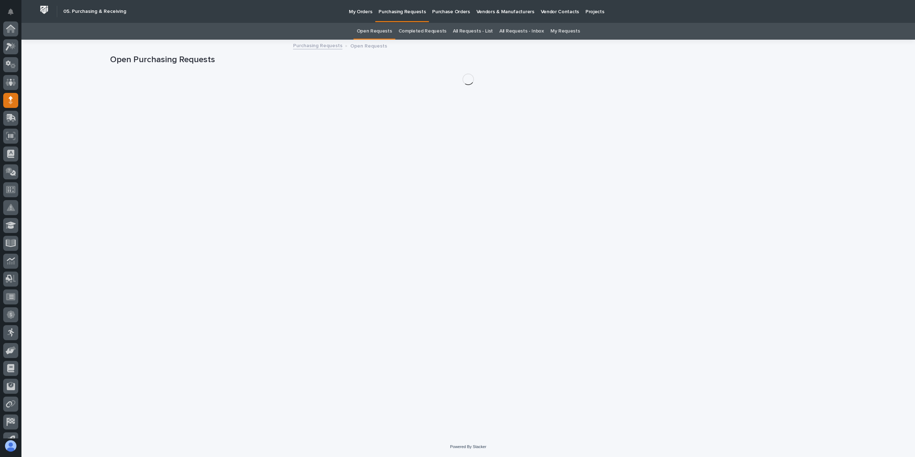
scroll to position [47, 0]
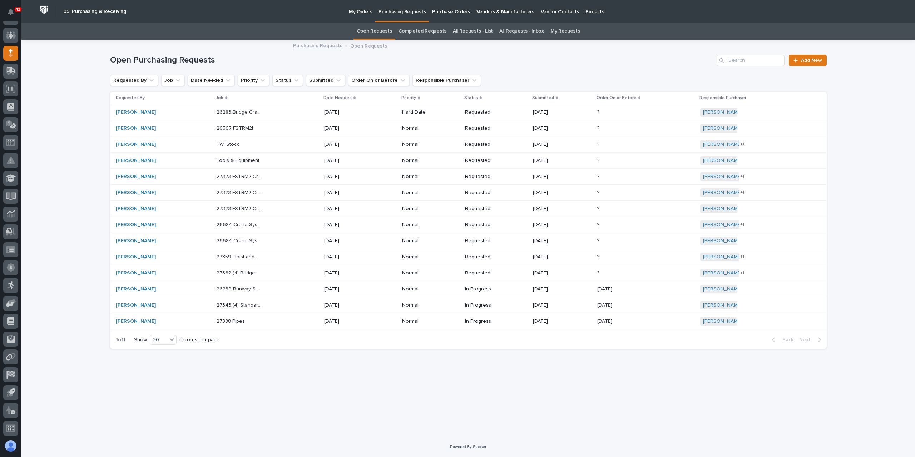
click at [467, 26] on link "All Requests - List" at bounding box center [473, 31] width 40 height 17
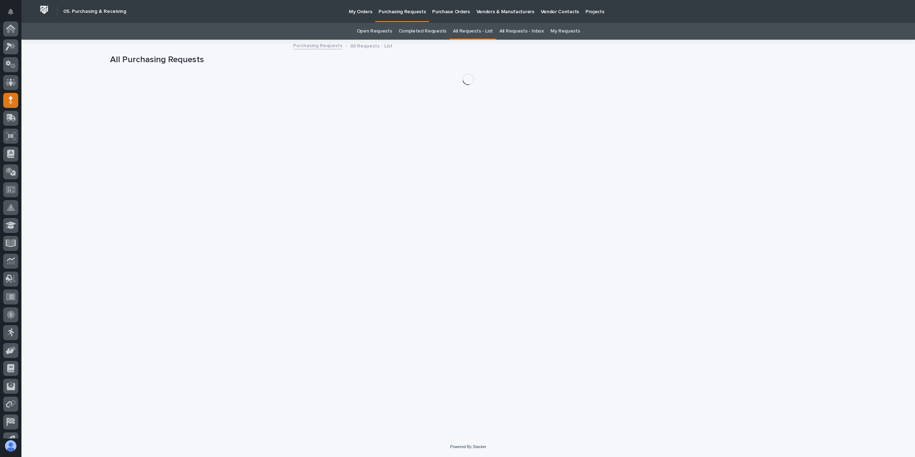
scroll to position [47, 0]
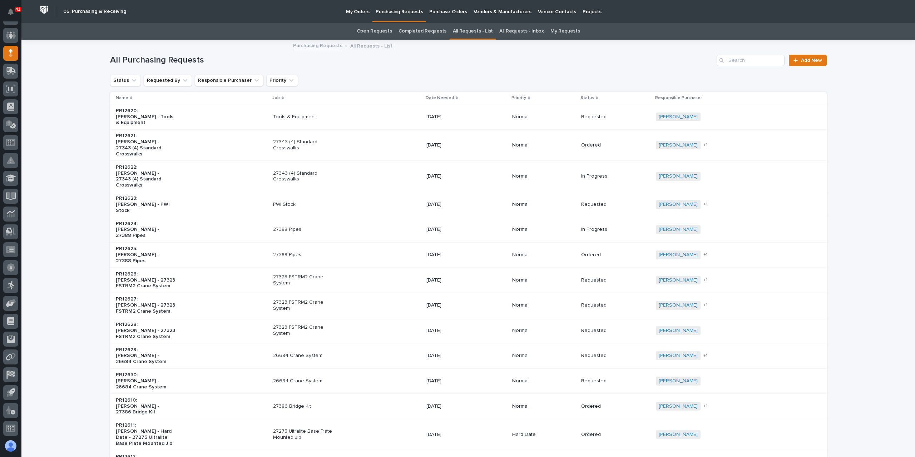
click at [736, 67] on div "All Purchasing Requests Add New" at bounding box center [468, 57] width 717 height 34
click at [739, 61] on input "Search" at bounding box center [751, 60] width 68 height 11
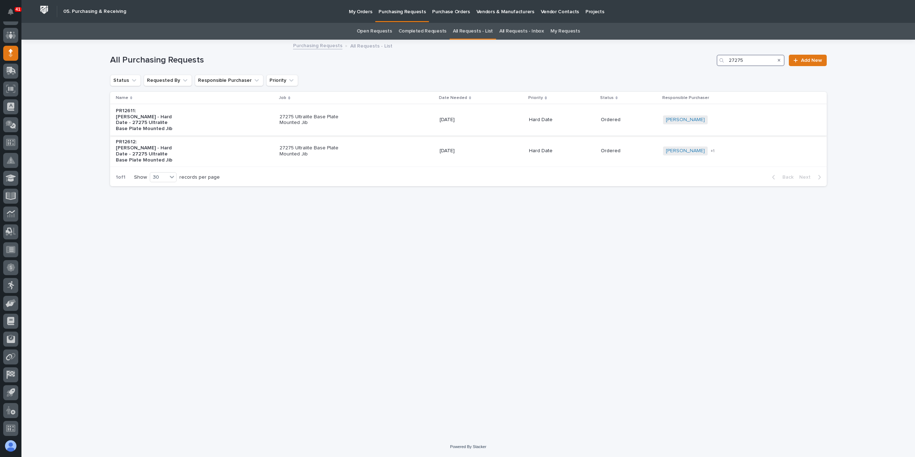
type input "27275"
click at [350, 127] on div "27275 Ultralite Base Plate Mounted Jib" at bounding box center [357, 120] width 154 height 18
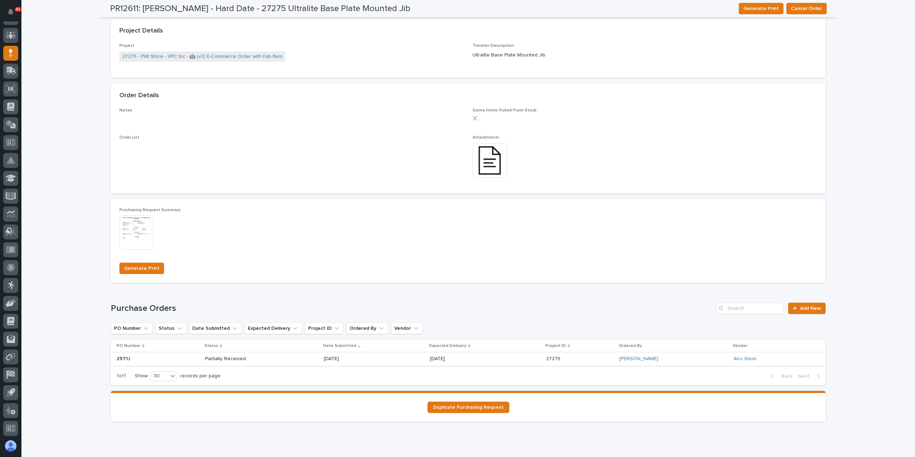
scroll to position [221, 0]
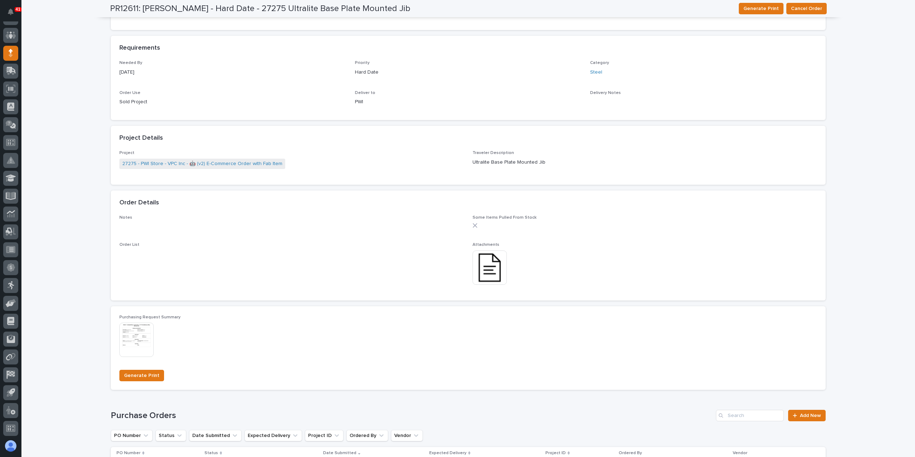
click at [491, 267] on img at bounding box center [490, 268] width 34 height 34
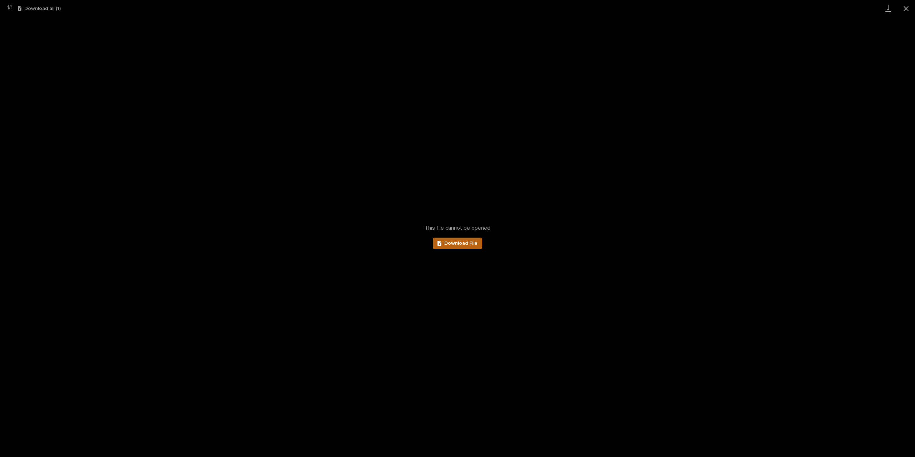
click at [456, 244] on span "Download File" at bounding box center [460, 243] width 33 height 5
drag, startPoint x: 911, startPoint y: 6, endPoint x: 907, endPoint y: 7, distance: 4.4
click at [911, 6] on button "Close gallery" at bounding box center [906, 8] width 18 height 17
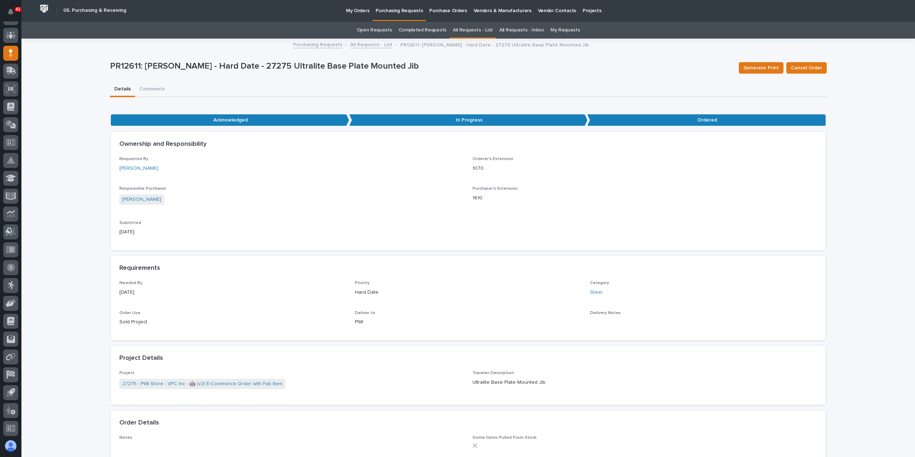
scroll to position [0, 0]
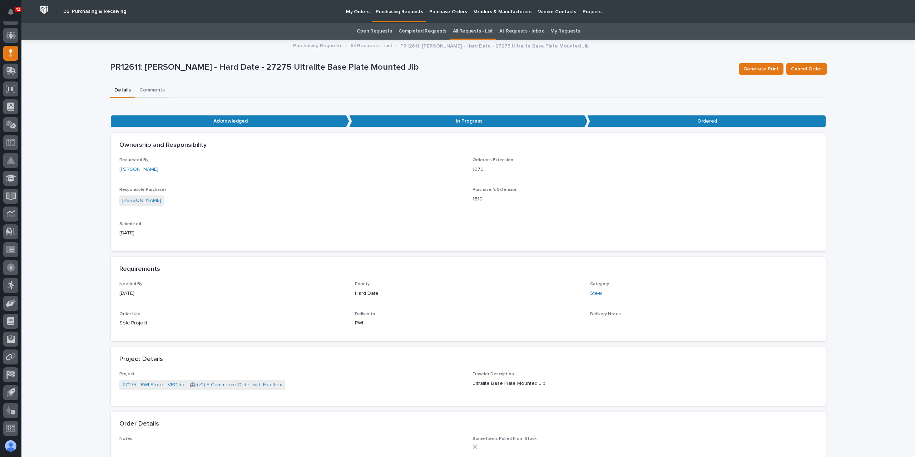
click at [147, 87] on button "Comments" at bounding box center [152, 90] width 34 height 15
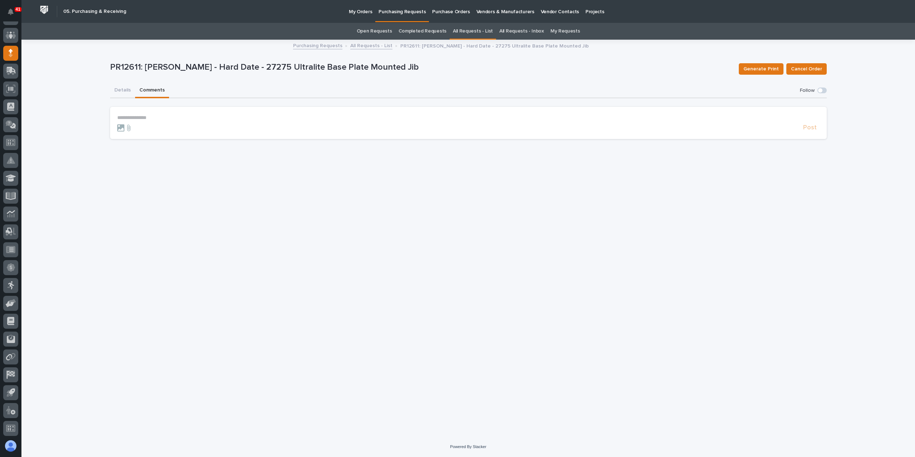
click at [176, 118] on p "**********" at bounding box center [468, 118] width 703 height 6
click at [810, 130] on span "Post" at bounding box center [810, 131] width 14 height 8
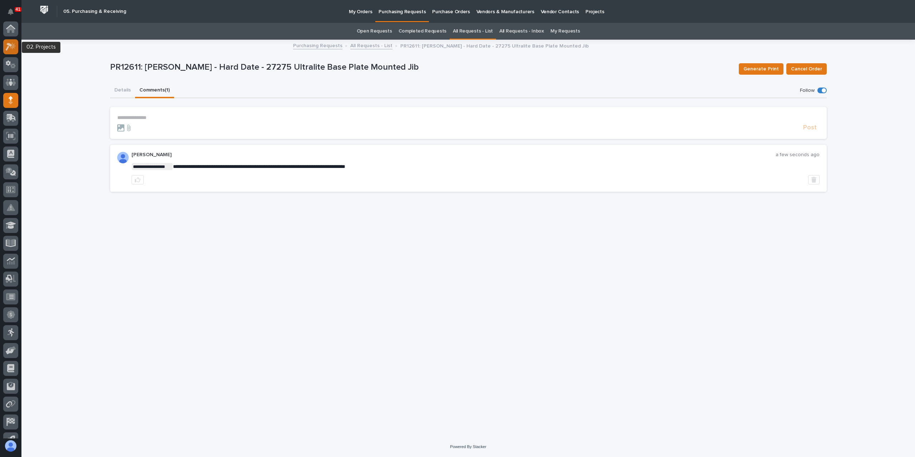
click at [11, 51] on div at bounding box center [10, 46] width 15 height 15
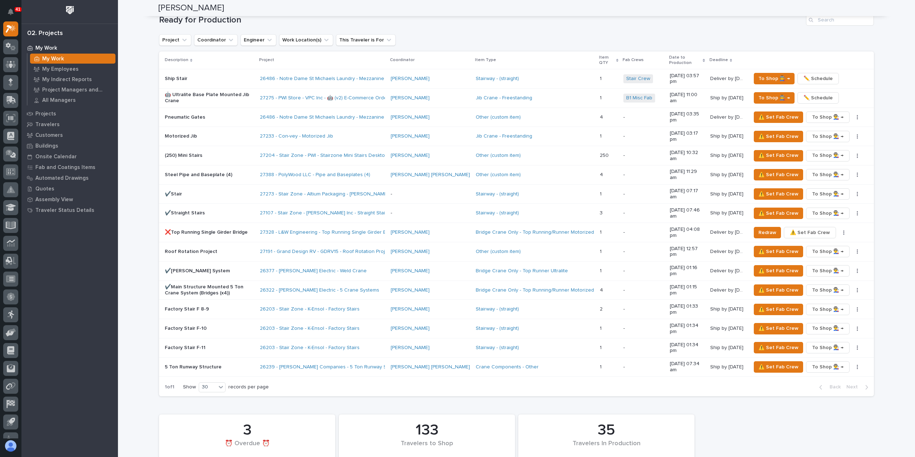
scroll to position [751, 0]
click at [769, 93] on span "To Shop 👨‍🏭 →" at bounding box center [774, 97] width 31 height 9
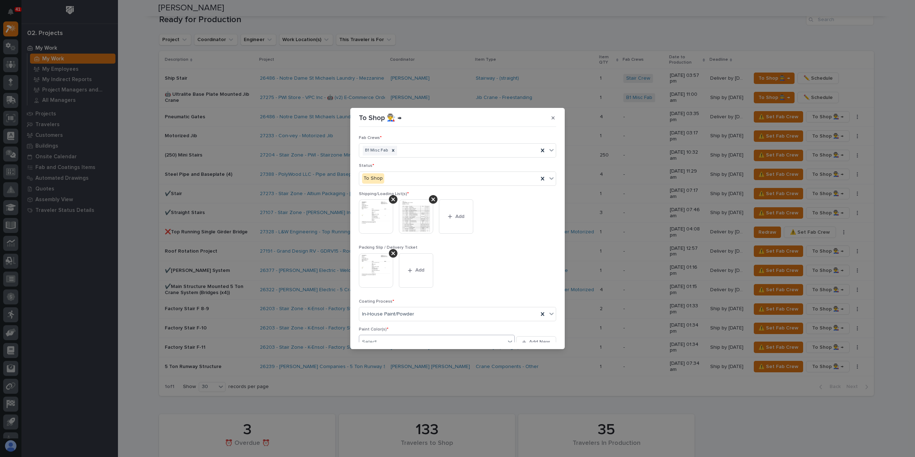
scroll to position [64, 0]
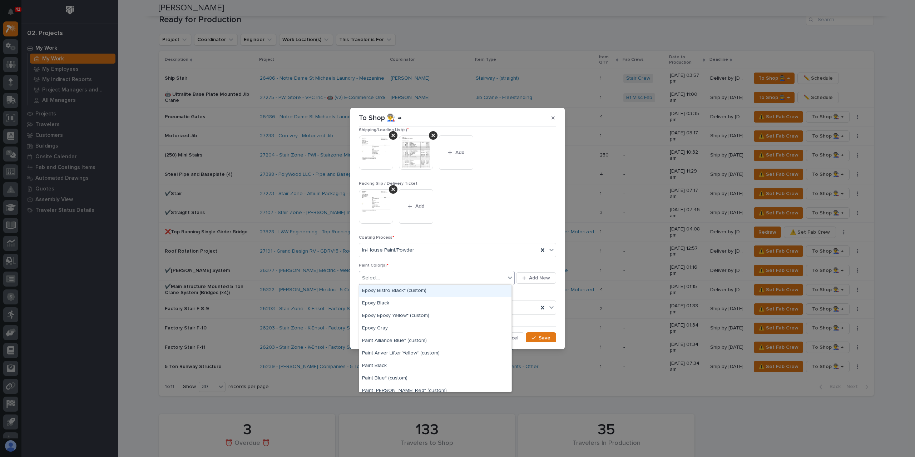
click at [403, 275] on div "Select..." at bounding box center [432, 278] width 146 height 12
click at [394, 330] on div "Paint Yellow" at bounding box center [435, 327] width 152 height 13
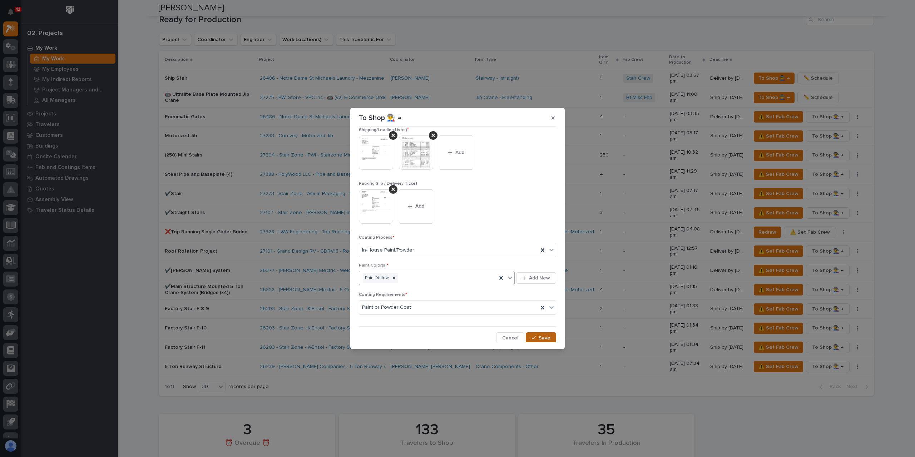
click at [539, 339] on span "Save" at bounding box center [545, 338] width 12 height 6
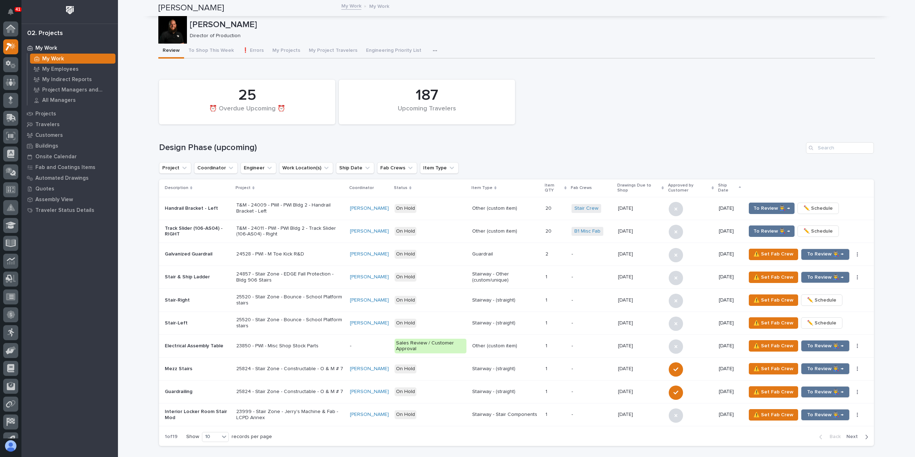
scroll to position [18, 0]
